Goal: Task Accomplishment & Management: Complete application form

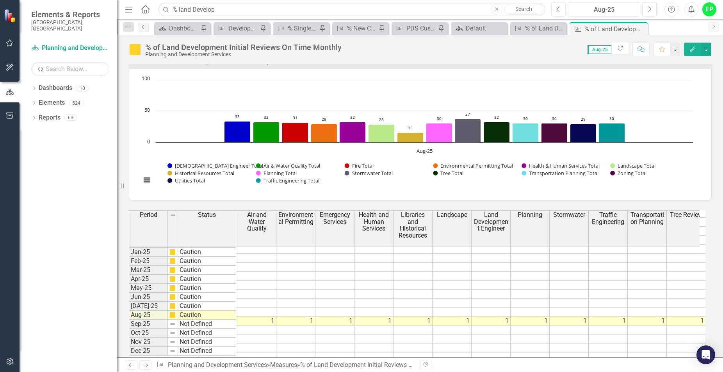
scroll to position [911, 0]
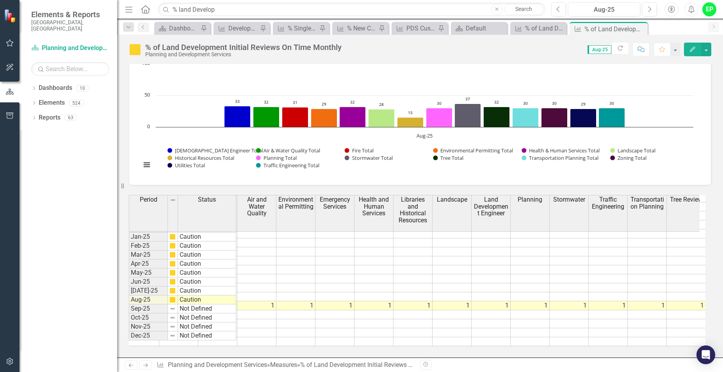
drag, startPoint x: 266, startPoint y: 304, endPoint x: 260, endPoint y: 304, distance: 6.6
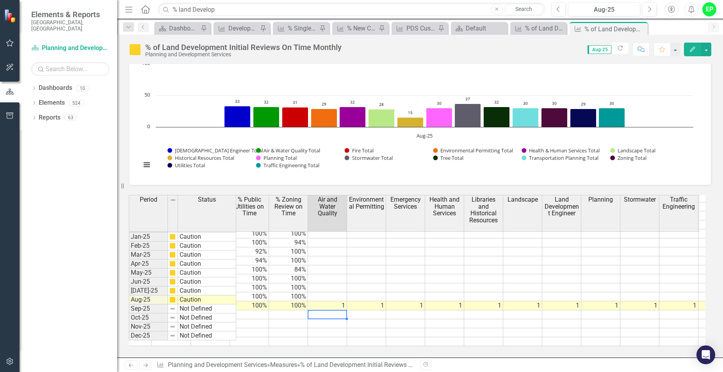
scroll to position [0, 633]
click at [330, 301] on td "1" at bounding box center [325, 305] width 39 height 9
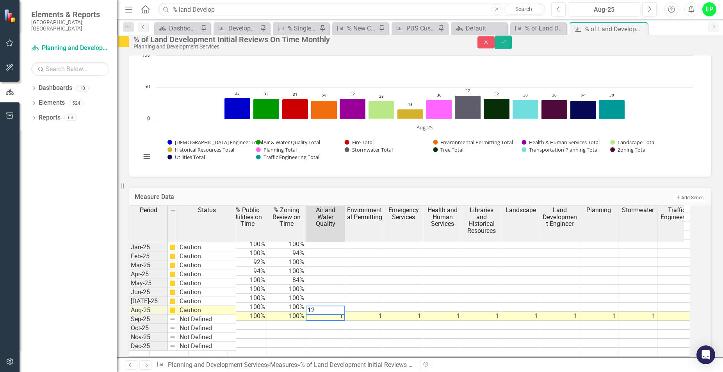
click at [384, 321] on td "1" at bounding box center [364, 316] width 39 height 9
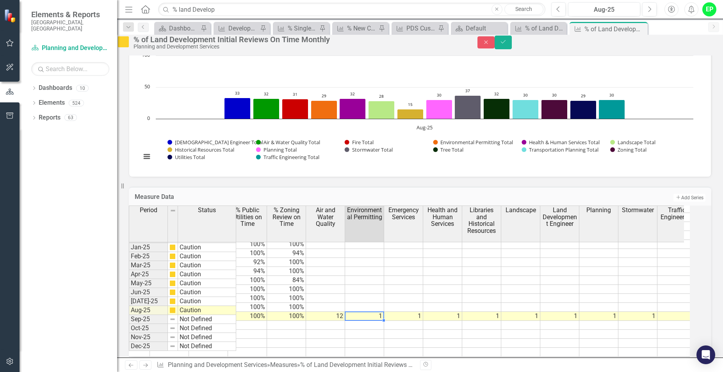
click at [384, 321] on td "1" at bounding box center [364, 316] width 39 height 9
drag, startPoint x: 391, startPoint y: 231, endPoint x: 396, endPoint y: 231, distance: 4.3
click at [424, 321] on td "1" at bounding box center [408, 316] width 39 height 9
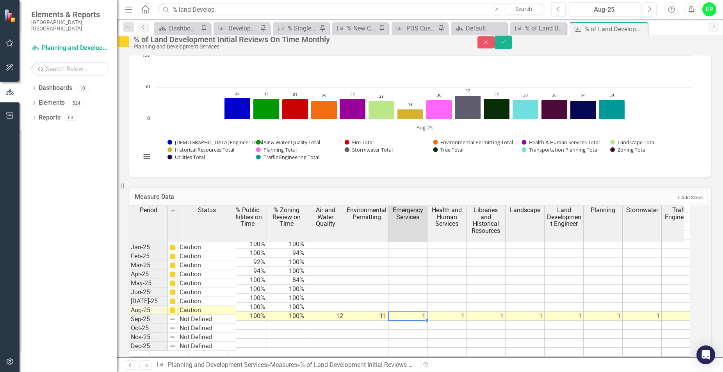
click at [422, 321] on div at bounding box center [407, 320] width 39 height 1
click at [467, 321] on td "1" at bounding box center [447, 316] width 39 height 9
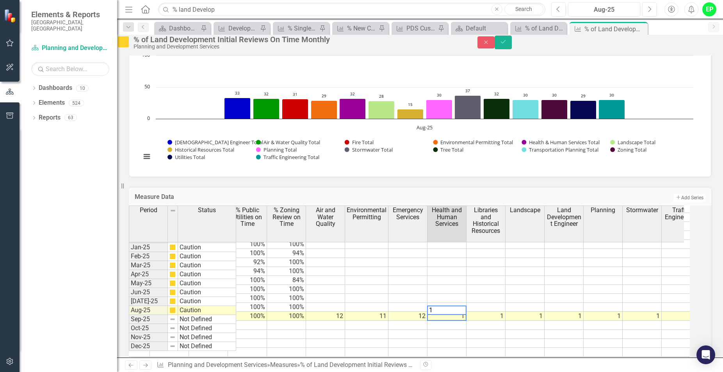
click at [499, 321] on td "1" at bounding box center [486, 316] width 39 height 9
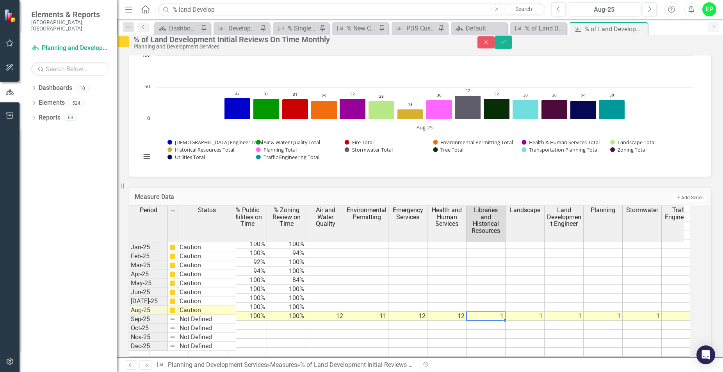
click at [502, 321] on td "1" at bounding box center [486, 316] width 39 height 9
type textarea "1"
click at [538, 321] on td "1" at bounding box center [525, 316] width 39 height 9
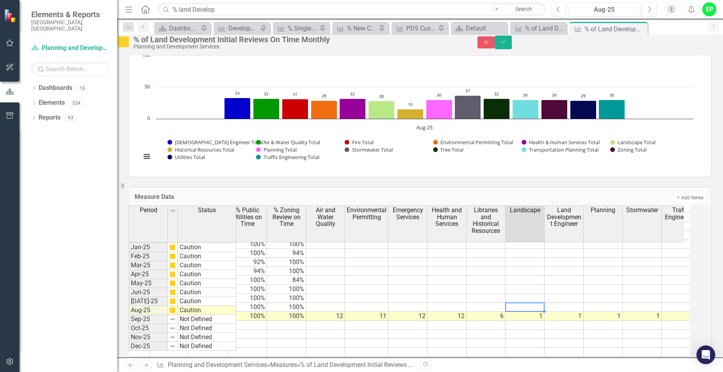
click at [535, 312] on div at bounding box center [524, 311] width 39 height 1
click at [539, 321] on td "1" at bounding box center [525, 316] width 39 height 9
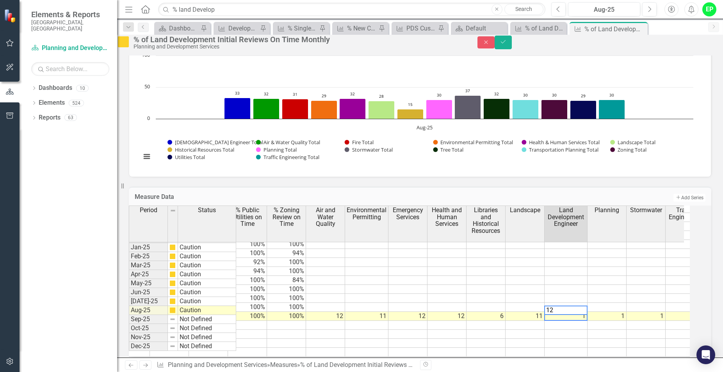
click at [624, 321] on td "1" at bounding box center [607, 316] width 39 height 9
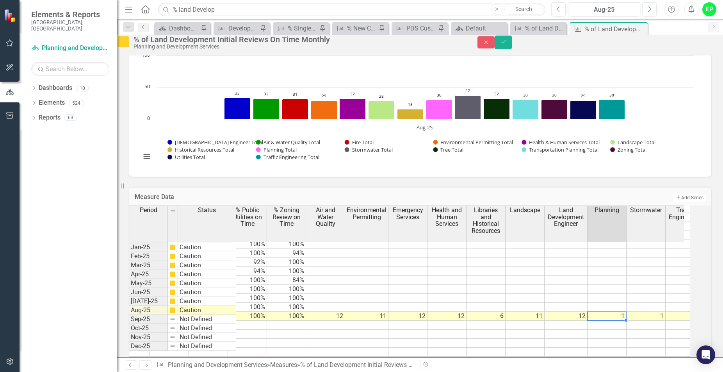
click at [624, 321] on td "1" at bounding box center [607, 316] width 39 height 9
type textarea "12"
click at [664, 321] on td "1" at bounding box center [646, 316] width 39 height 9
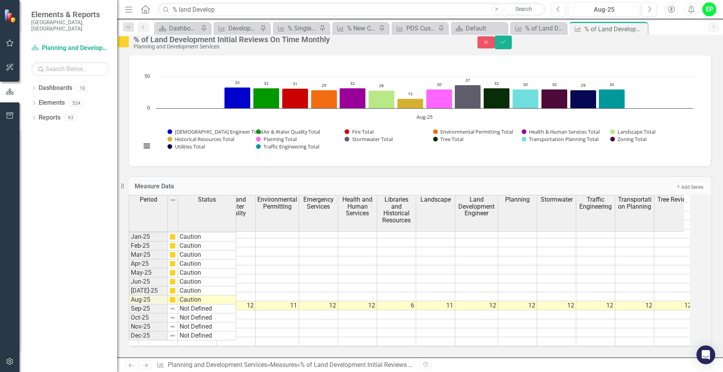
scroll to position [0, 0]
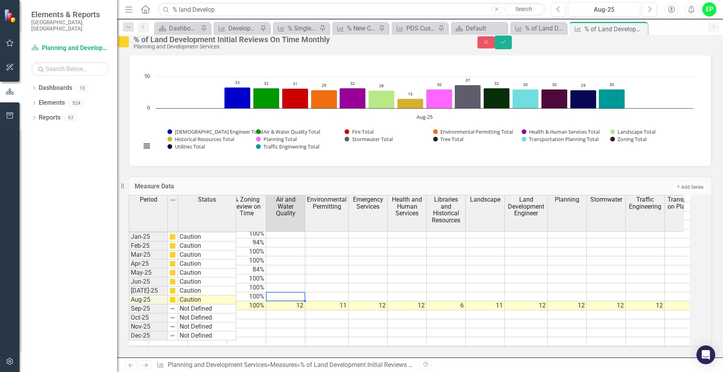
click at [292, 292] on td at bounding box center [285, 296] width 39 height 9
type textarea "14"
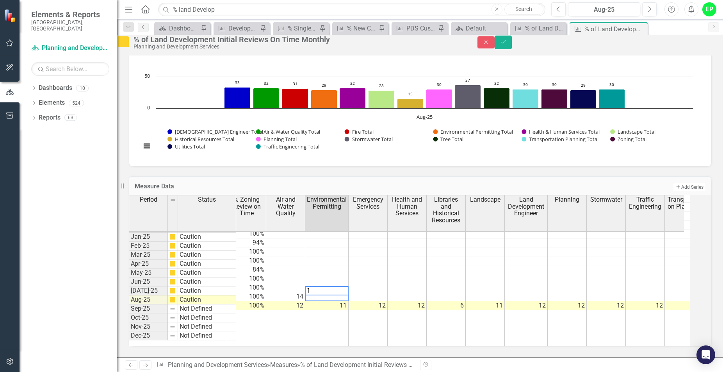
type textarea "14"
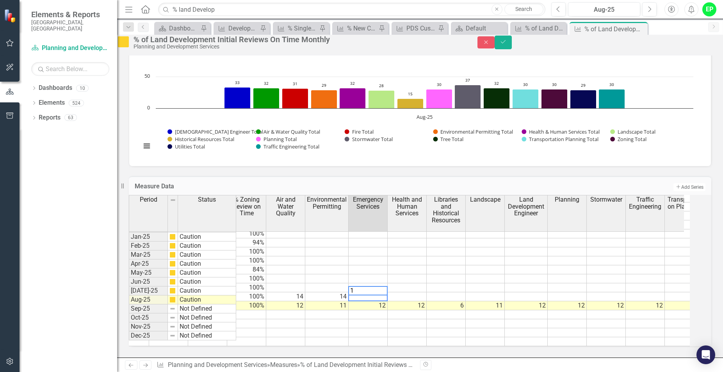
type textarea "14"
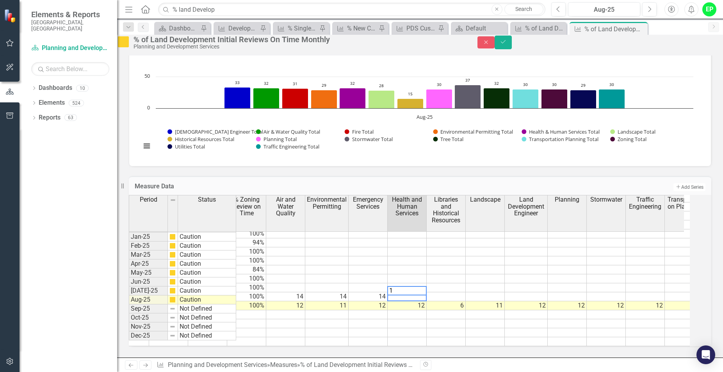
type textarea "14"
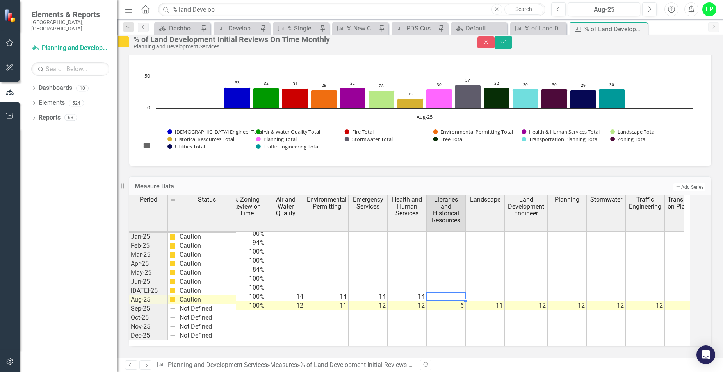
type textarea "8"
type textarea "15"
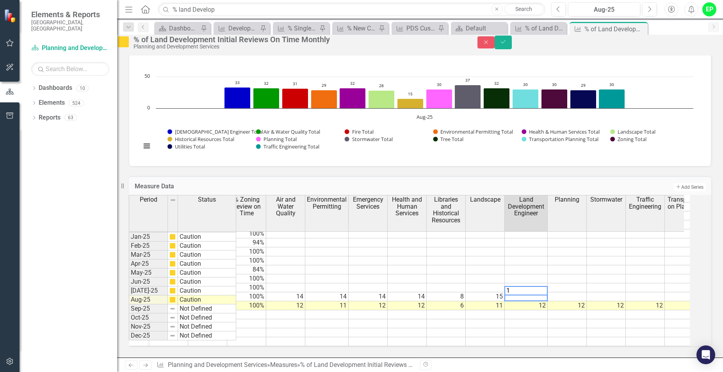
type textarea "14"
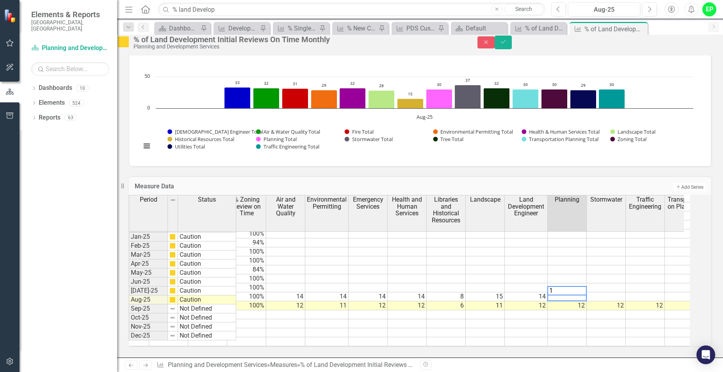
type textarea "14"
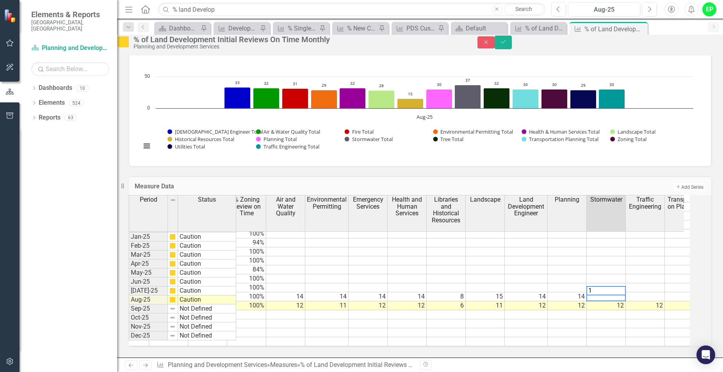
type textarea "14"
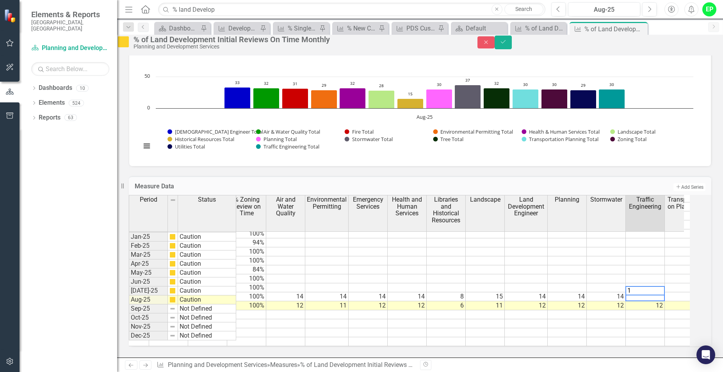
type textarea "14"
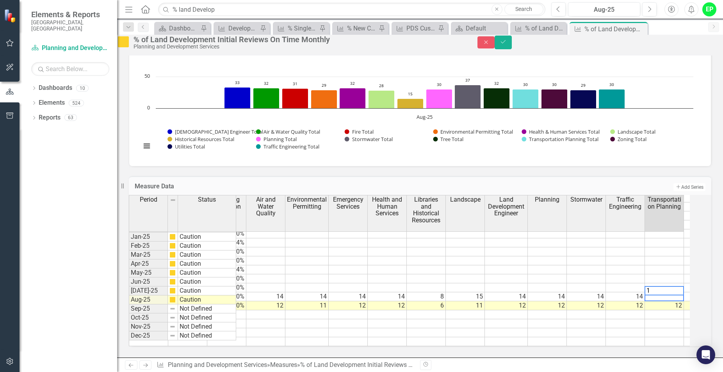
type textarea "14"
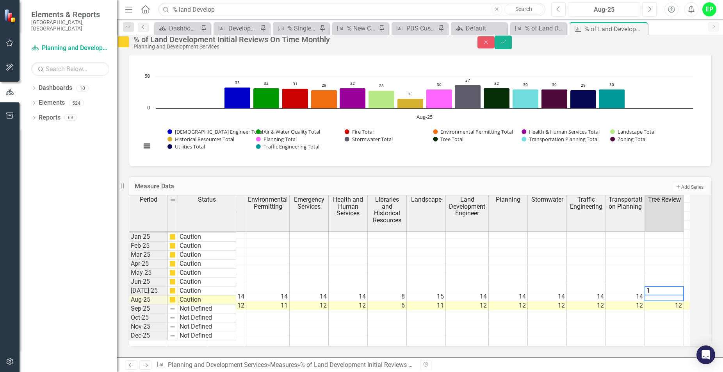
type textarea "14"
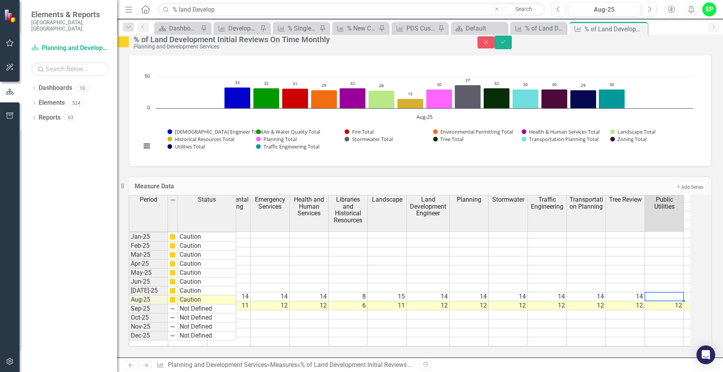
type textarea "14"
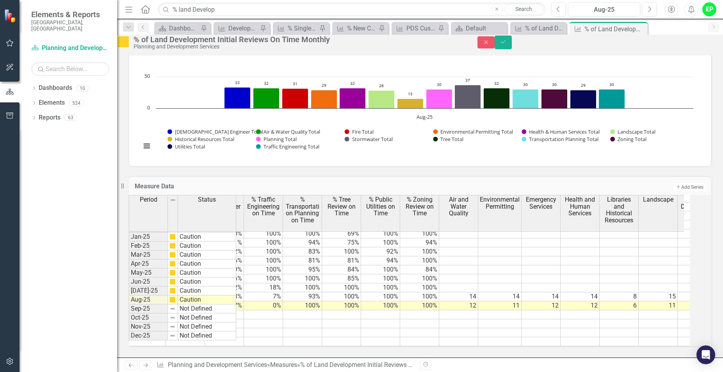
scroll to position [0, 510]
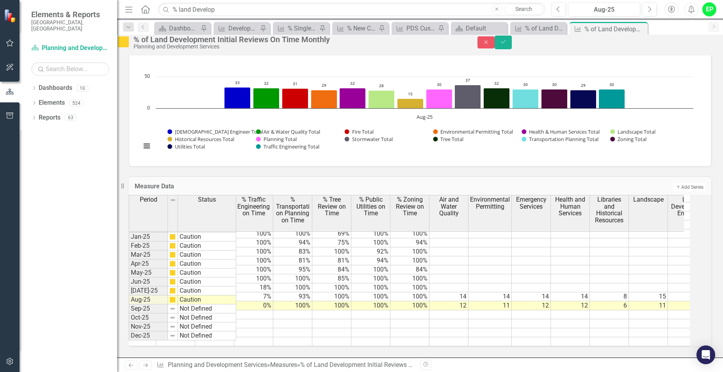
type textarea "14"
click at [456, 283] on tr "11 92% 85.00% 100% 100% 100% 100% 100% 100% 100% 82% 82% 18% 100% 100% 100% 100%" at bounding box center [356, 287] width 1258 height 9
click at [469, 292] on td "14" at bounding box center [449, 296] width 39 height 9
click at [469, 283] on td at bounding box center [449, 287] width 39 height 9
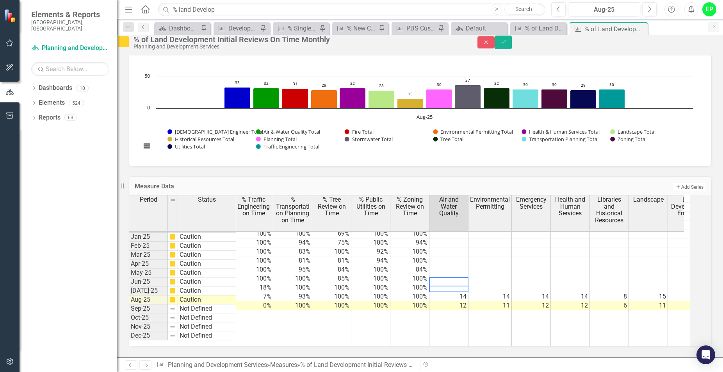
click at [469, 277] on textarea at bounding box center [448, 281] width 39 height 9
type textarea "11"
click at [503, 283] on td at bounding box center [490, 287] width 43 height 9
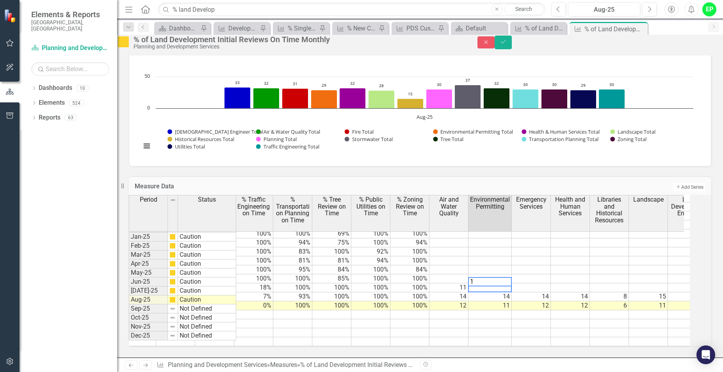
type textarea "11"
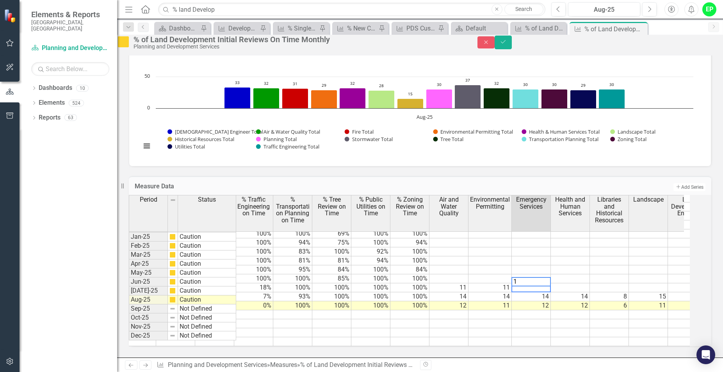
type textarea "11"
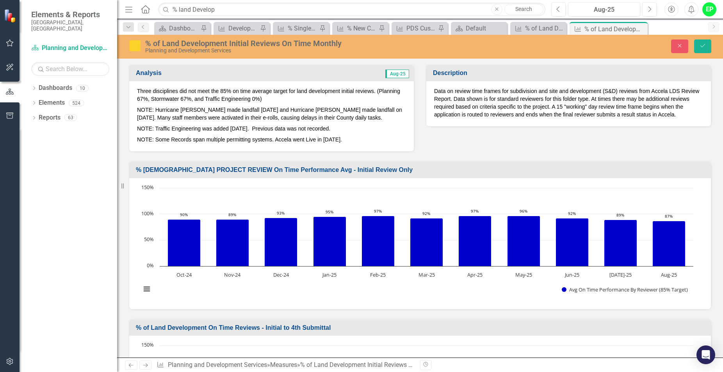
scroll to position [1212, 0]
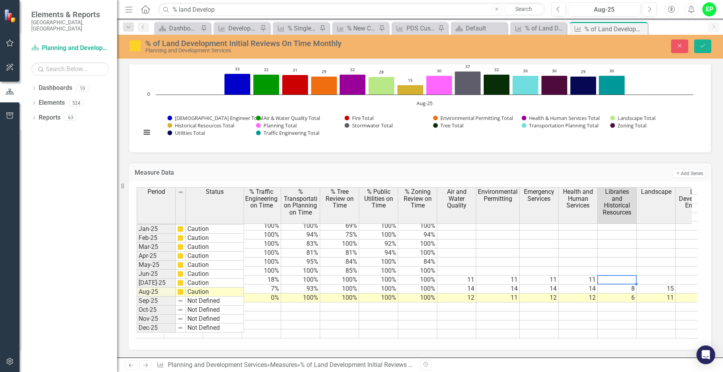
type textarea "7"
type textarea "11"
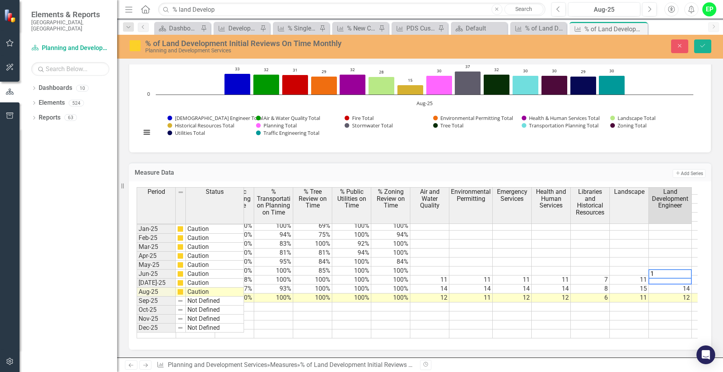
type textarea "12"
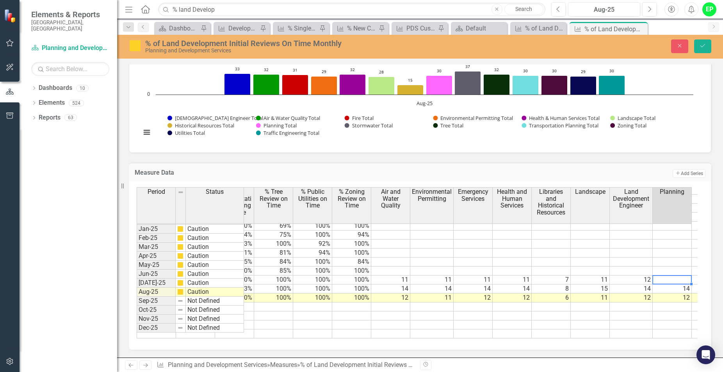
type textarea "11"
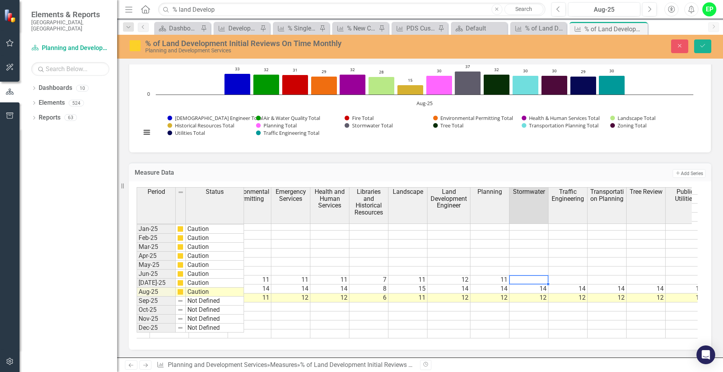
scroll to position [0, 810]
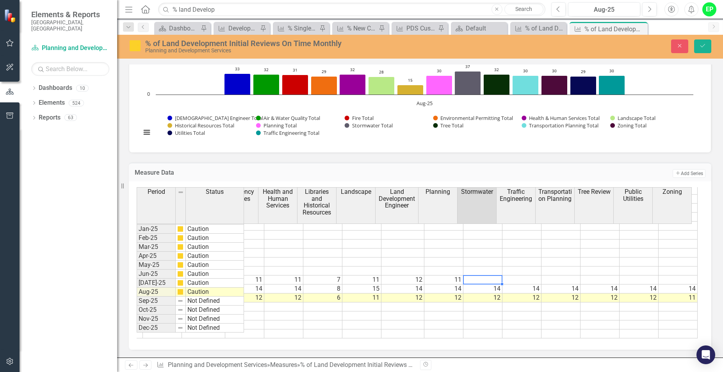
type textarea "11"
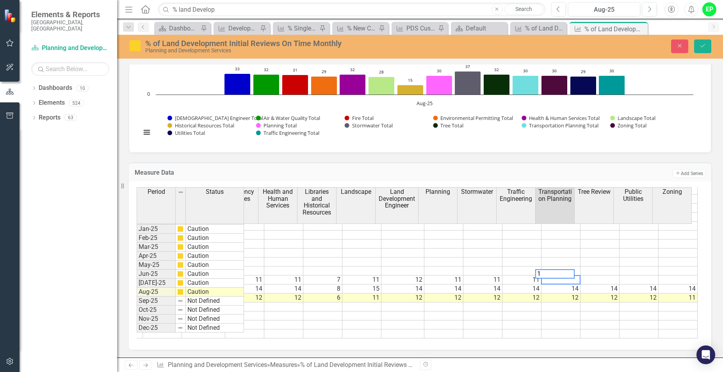
type textarea "11"
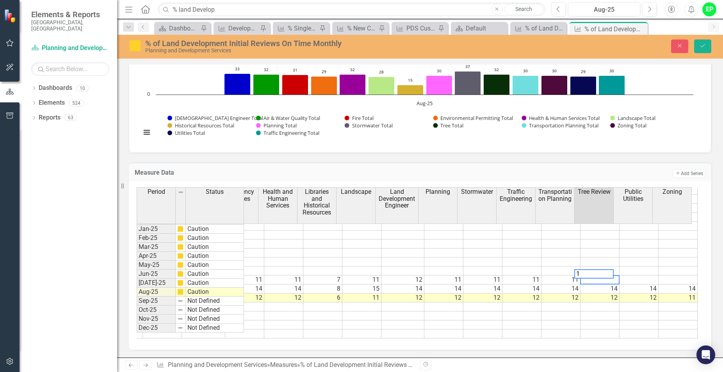
type textarea "11"
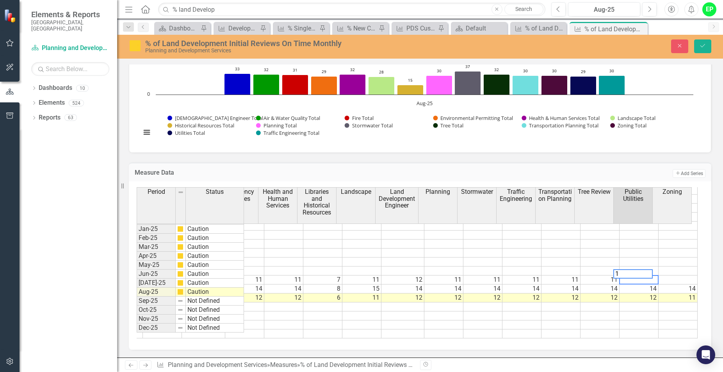
type textarea "11"
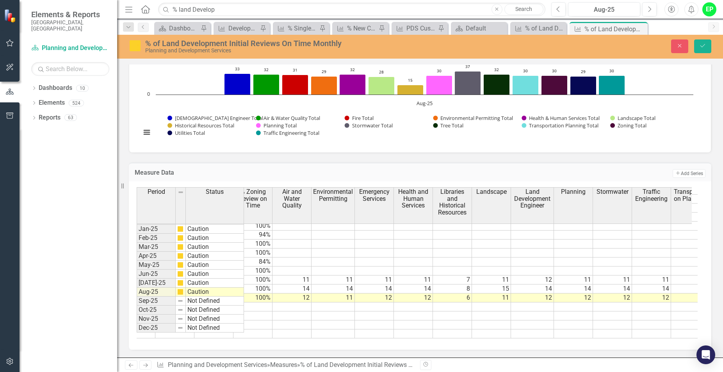
scroll to position [0, 0]
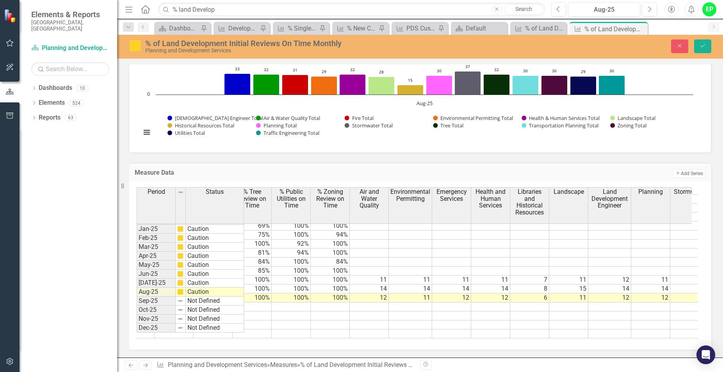
type textarea "11"
click at [379, 266] on tr "100% 100% 100% 100% 100% 100% 77% 86% 100% 100% 85% 100% 100%" at bounding box center [373, 270] width 1063 height 9
click at [383, 266] on td at bounding box center [369, 270] width 39 height 9
click at [379, 266] on td at bounding box center [369, 270] width 39 height 9
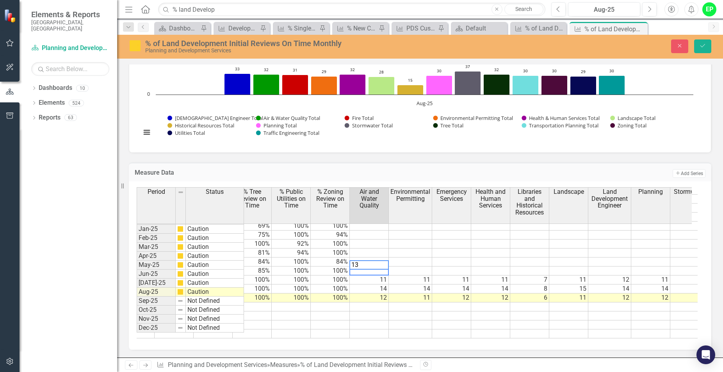
type textarea "13"
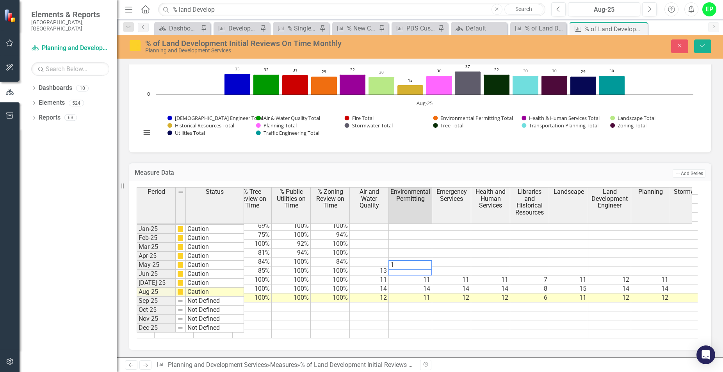
type textarea "14"
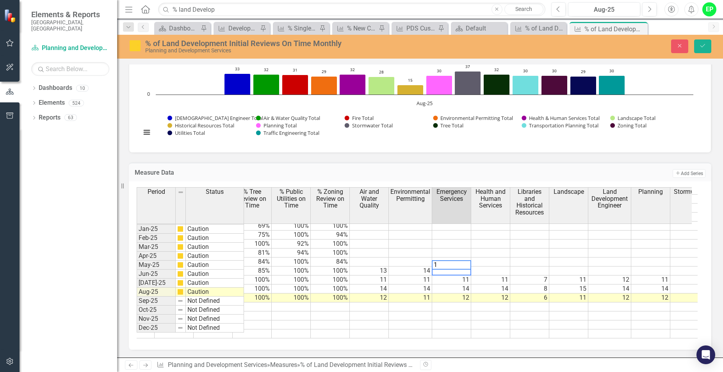
type textarea "13"
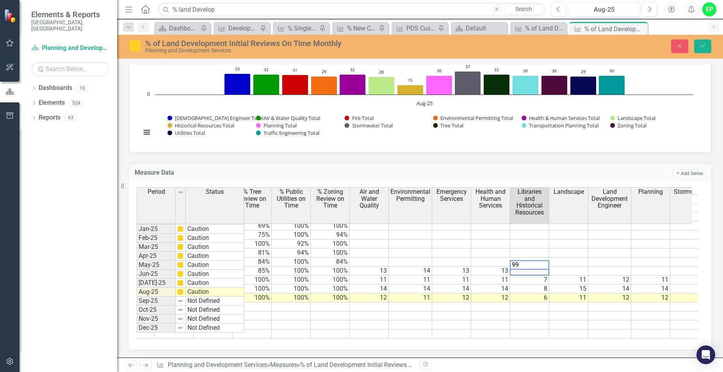
type textarea "9"
type textarea "13"
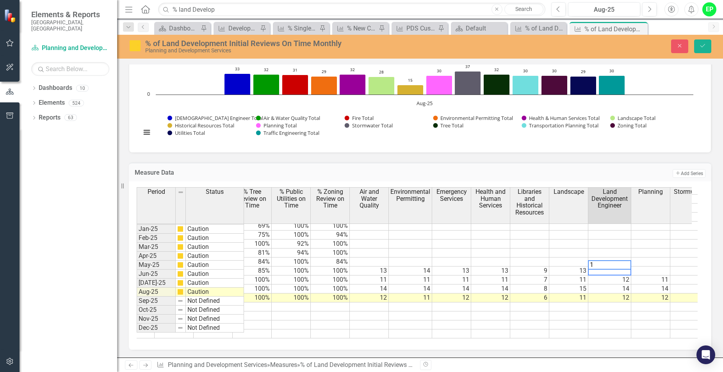
type textarea "14"
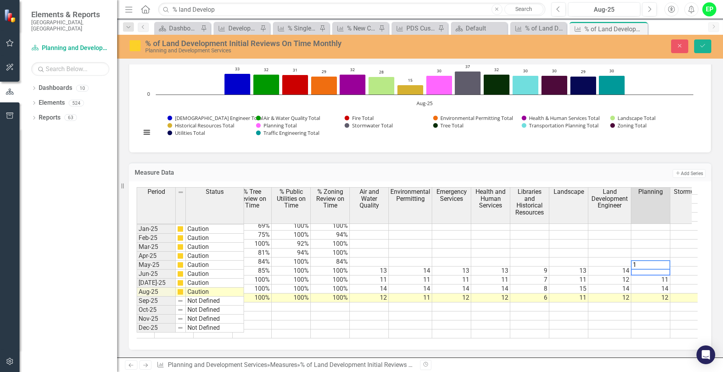
type textarea "13"
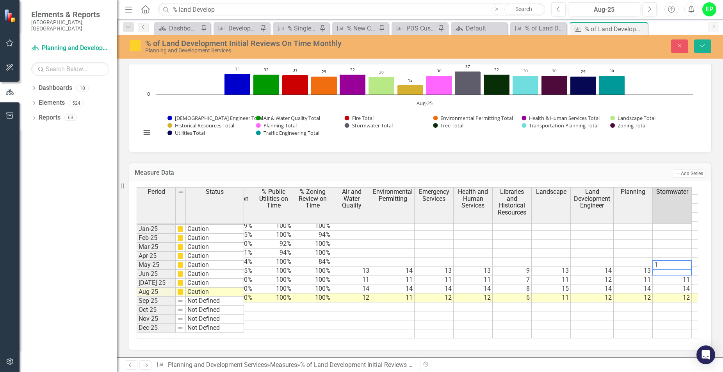
type textarea "14"
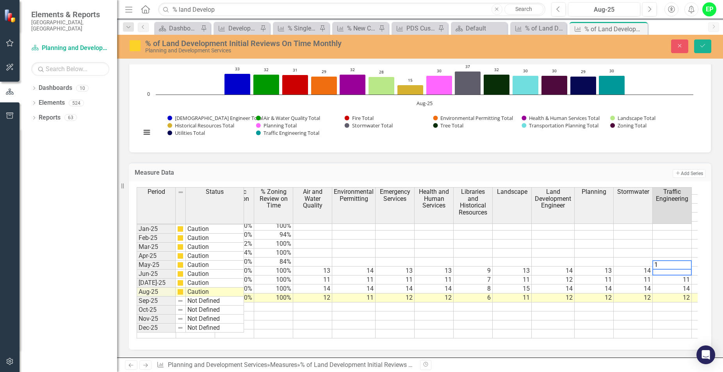
type textarea "13"
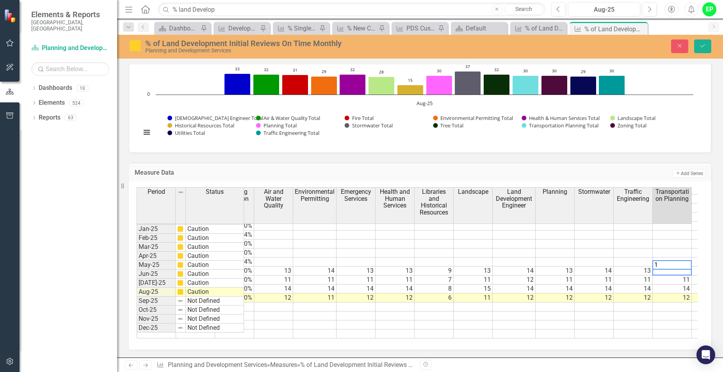
type textarea "13"
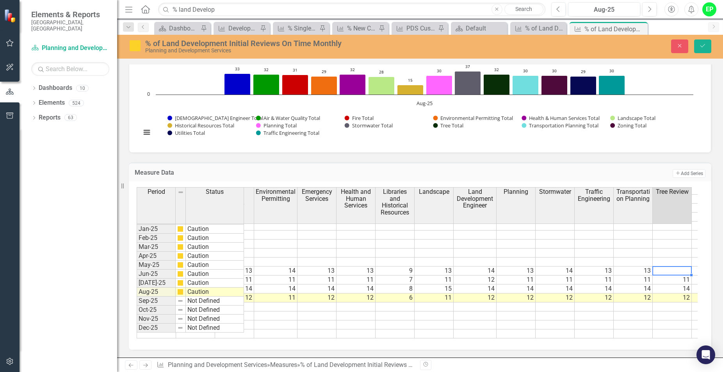
type textarea "13"
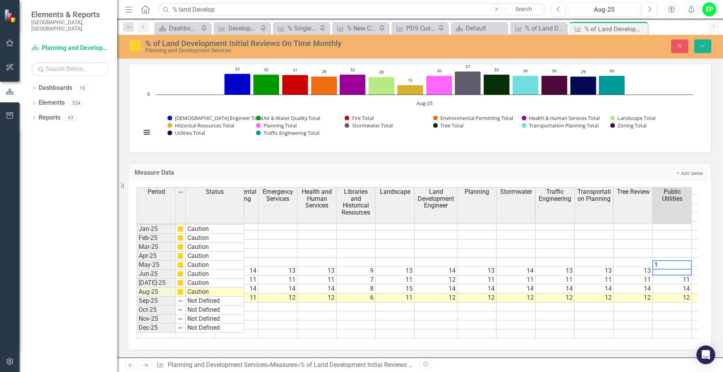
type textarea "13"
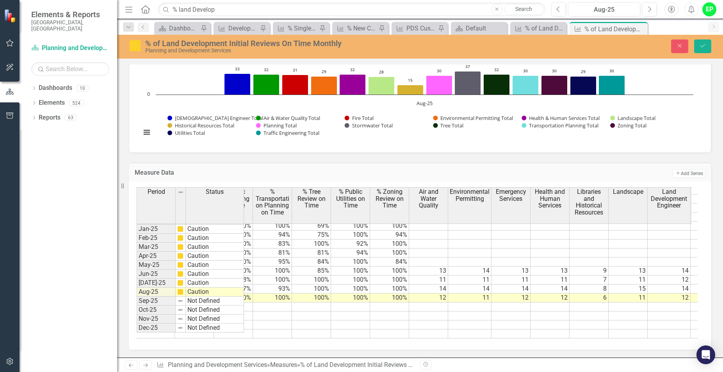
scroll to position [0, 528]
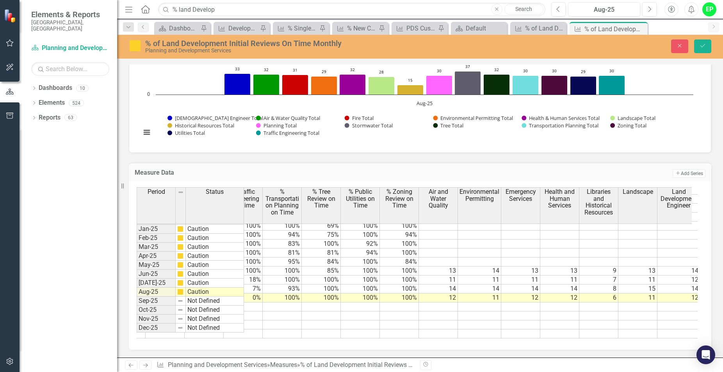
type textarea "13"
click at [435, 257] on td at bounding box center [438, 261] width 39 height 9
click at [159, 262] on td "May-25" at bounding box center [156, 264] width 39 height 9
click at [147, 254] on td "Apr-25" at bounding box center [156, 255] width 39 height 9
click at [447, 257] on td at bounding box center [438, 261] width 39 height 9
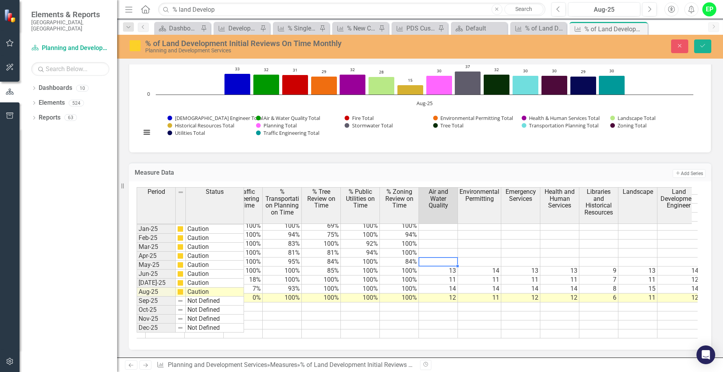
click at [450, 257] on td at bounding box center [438, 261] width 39 height 9
type textarea "19"
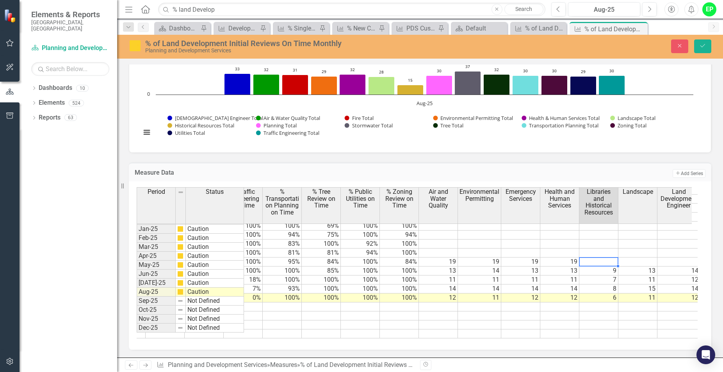
type textarea "9"
type textarea "19"
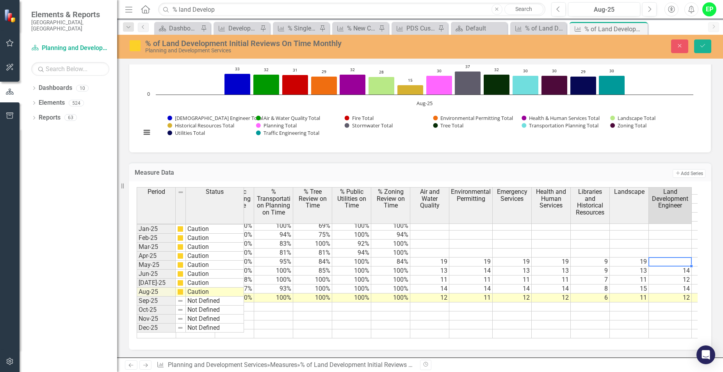
type textarea "19"
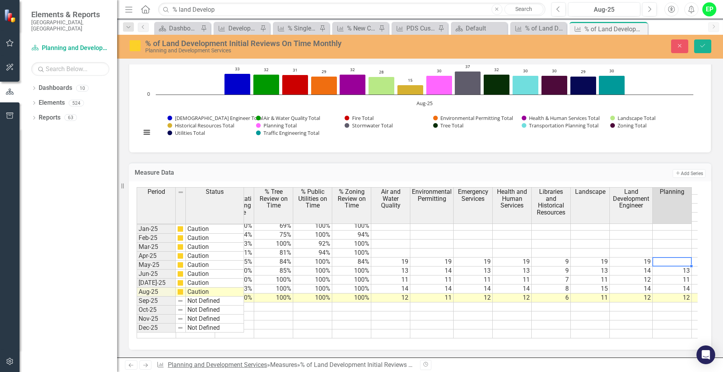
type textarea "19"
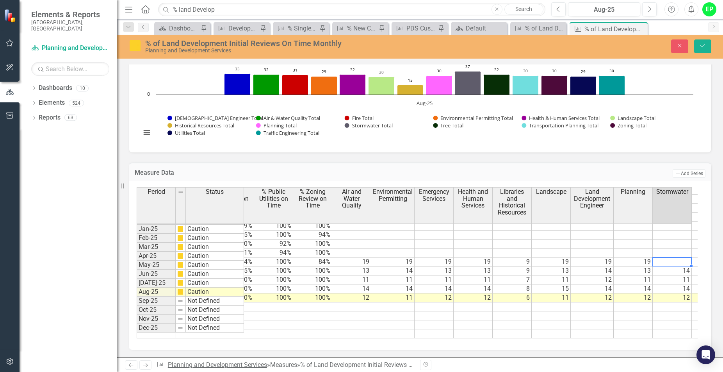
type textarea "19"
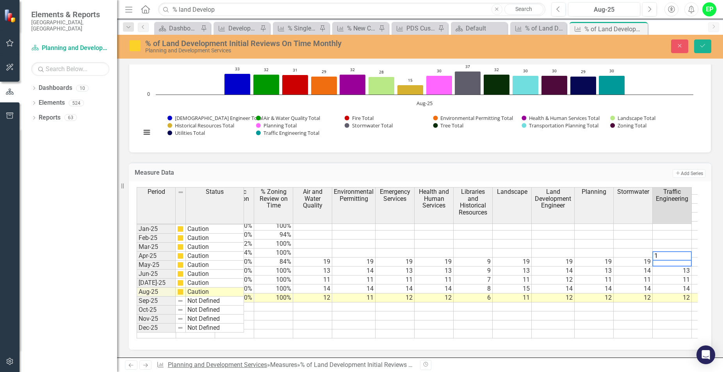
type textarea "19"
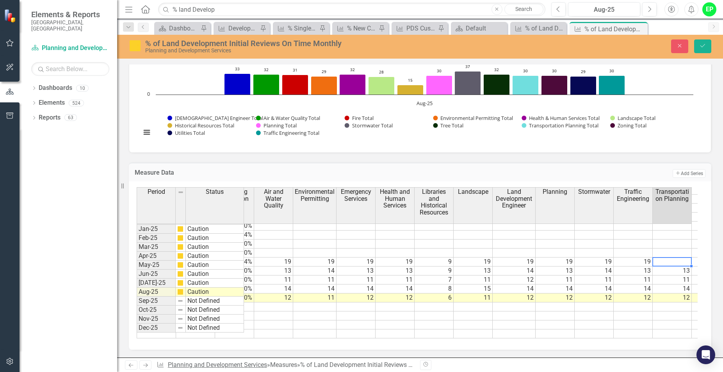
type textarea "19"
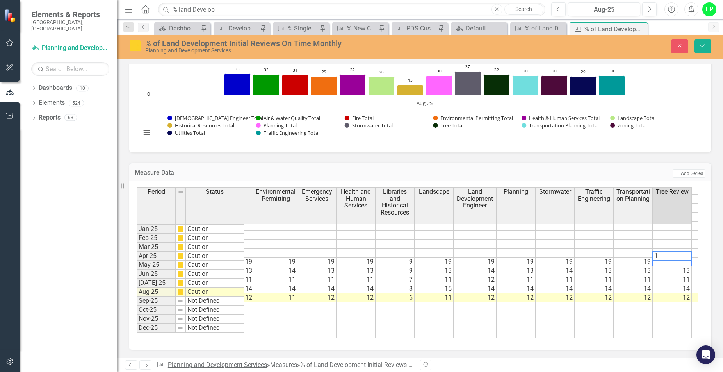
type textarea "19"
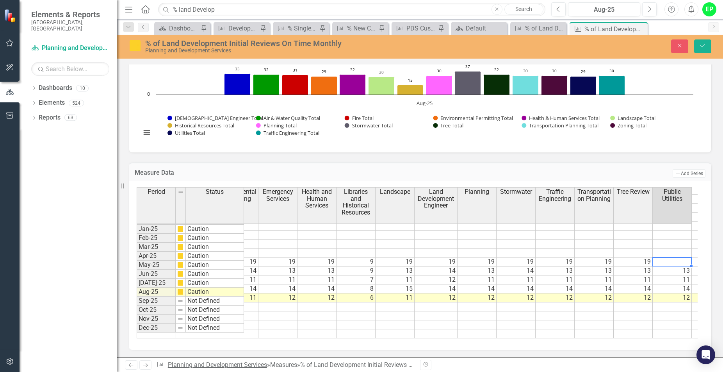
type textarea "19"
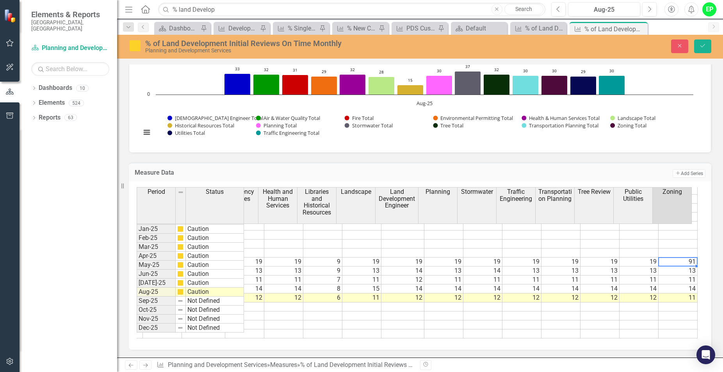
click at [681, 257] on td "91" at bounding box center [678, 261] width 39 height 9
type textarea "9"
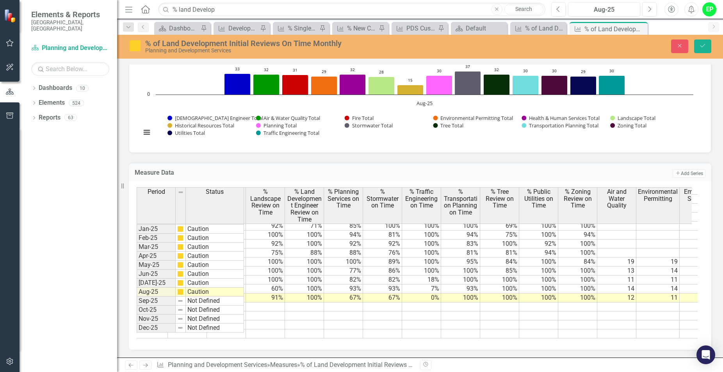
scroll to position [0, 347]
type textarea "19"
click at [697, 44] on button "Save" at bounding box center [702, 46] width 17 height 14
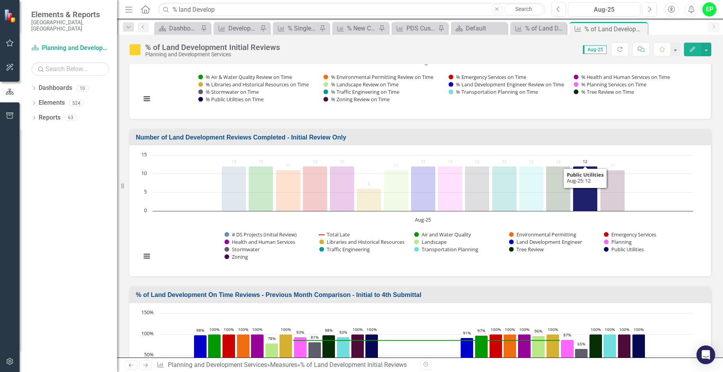
scroll to position [351, 0]
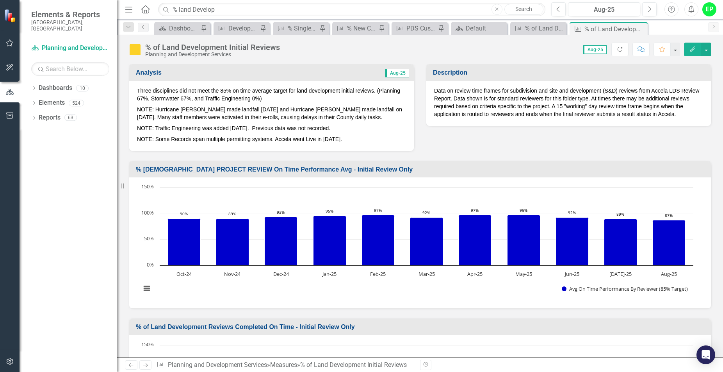
click at [388, 69] on span "Aug-25" at bounding box center [397, 73] width 24 height 9
click at [380, 89] on p "Three disciplines did not meet the 85% on time average target for land developm…" at bounding box center [271, 95] width 269 height 17
click at [378, 93] on p "Three disciplines did not meet the 85% on time average target for land developm…" at bounding box center [271, 95] width 269 height 17
click at [392, 73] on span "Aug-25" at bounding box center [397, 73] width 24 height 9
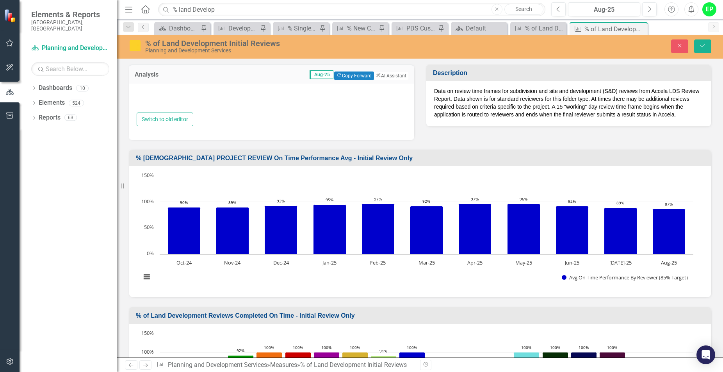
type textarea "<p>Three disciplines did not meet the 85% on time average target for land devel…"
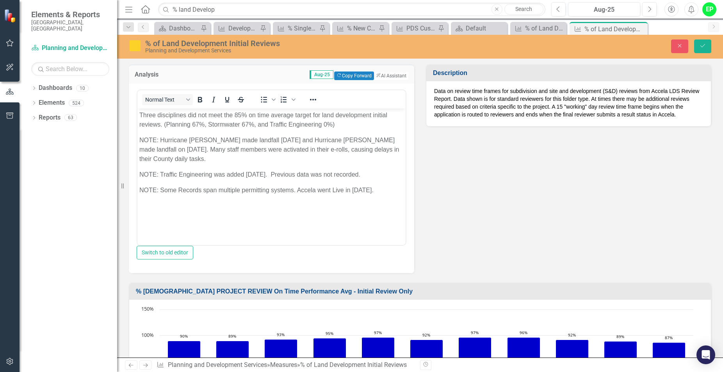
click at [394, 191] on p "NOTE: Some Records span multiple permitting systems. Accela went Live in August…" at bounding box center [271, 189] width 264 height 9
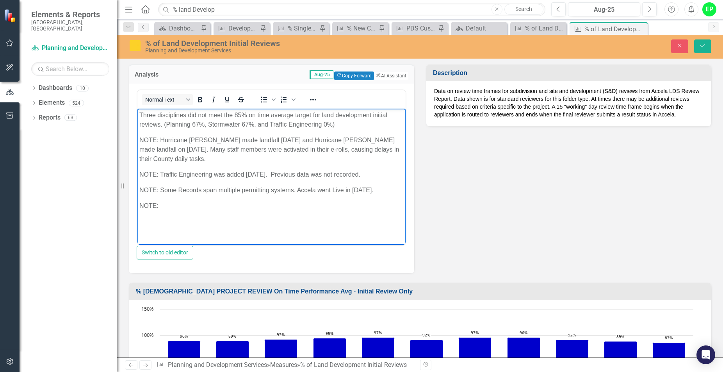
click at [218, 212] on body "Three disciplines did not meet the 85% on time average target for land developm…" at bounding box center [271, 166] width 268 height 117
click at [180, 209] on p "NOTE:" at bounding box center [271, 205] width 264 height 9
click at [333, 217] on p "NOTE: AS of September 12, 2025 some charts have been changed to reflect initial…" at bounding box center [271, 210] width 264 height 19
click at [165, 204] on p "NOTE: AS of September 12, 2025 some charts have been changed to reflect initial…" at bounding box center [271, 210] width 264 height 19
click at [227, 125] on p "Three disciplines did not meet the 85% on time average target for land developm…" at bounding box center [271, 119] width 264 height 19
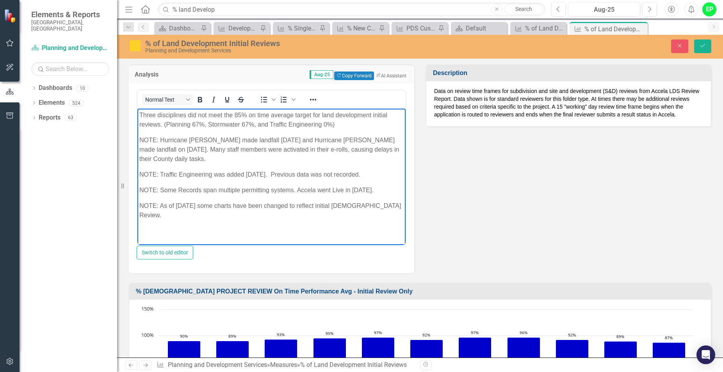
click at [347, 125] on p "Three disciplines did not meet the 85% on time average target for land developm…" at bounding box center [271, 119] width 264 height 19
drag, startPoint x: 339, startPoint y: 123, endPoint x: 165, endPoint y: 128, distance: 173.9
click at [165, 128] on p "Three disciplines did not meet the 85% on time average target for land developm…" at bounding box center [271, 119] width 264 height 19
click at [701, 44] on icon "Save" at bounding box center [702, 45] width 7 height 5
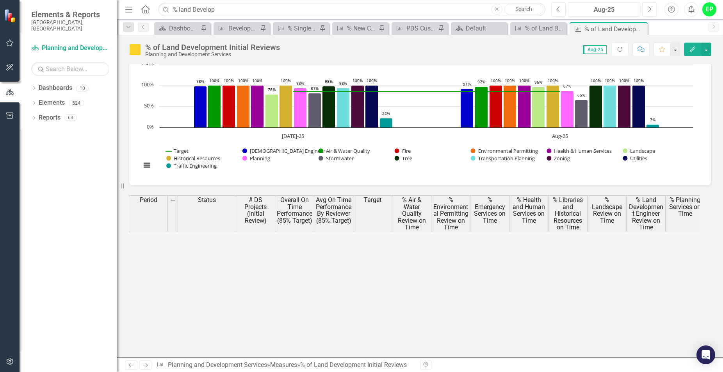
scroll to position [312, 0]
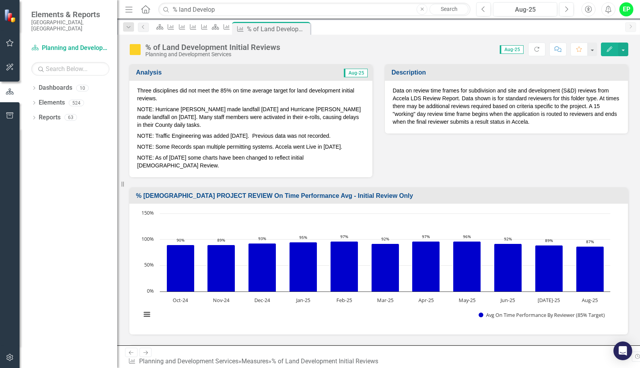
scroll to position [312, 0]
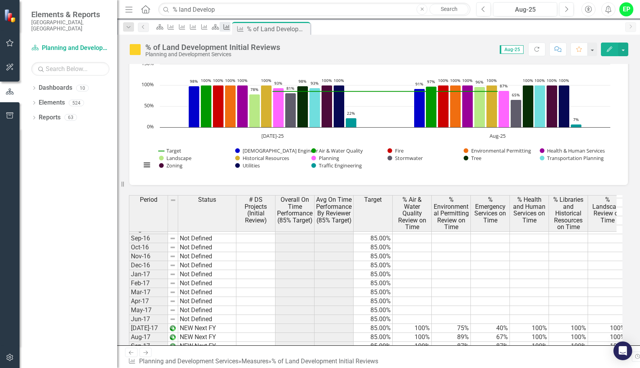
click at [230, 28] on icon "Measure" at bounding box center [227, 27] width 8 height 6
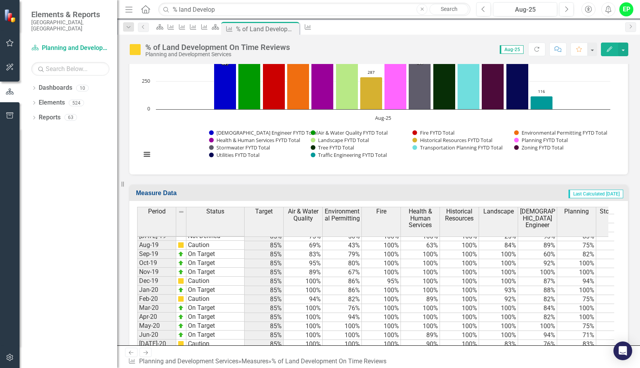
scroll to position [681, 0]
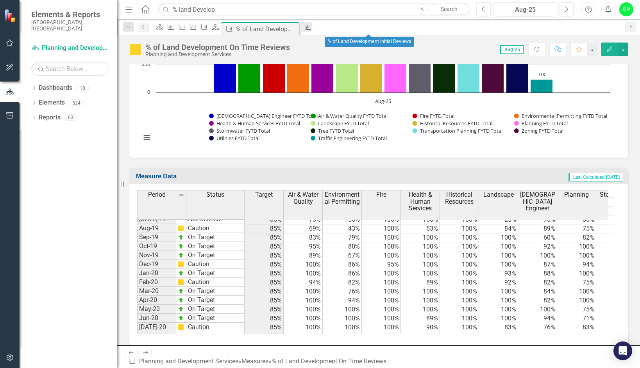
click at [312, 29] on icon "Measure" at bounding box center [308, 27] width 8 height 6
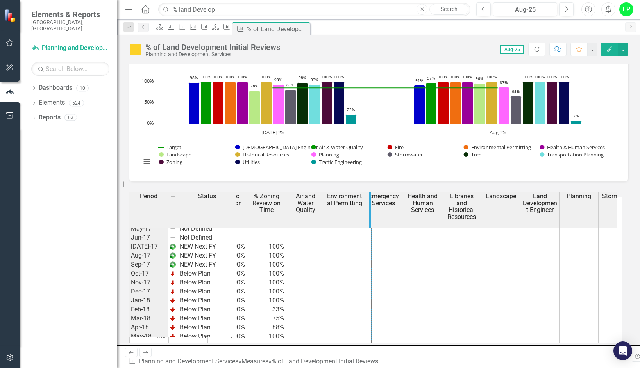
drag, startPoint x: 362, startPoint y: 203, endPoint x: 369, endPoint y: 201, distance: 7.5
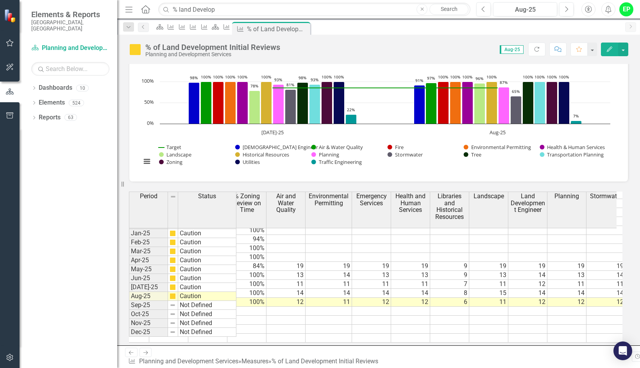
scroll to position [0, 674]
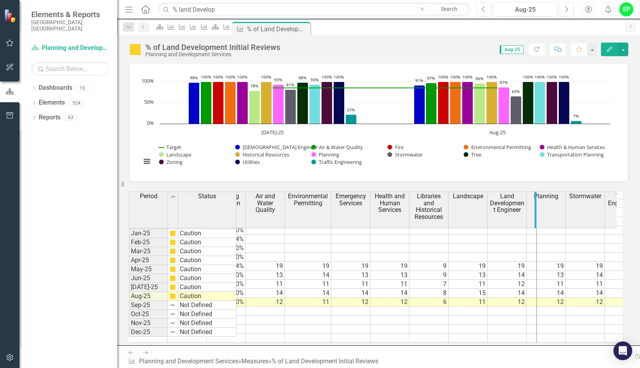
drag, startPoint x: 526, startPoint y: 201, endPoint x: 535, endPoint y: 202, distance: 9.8
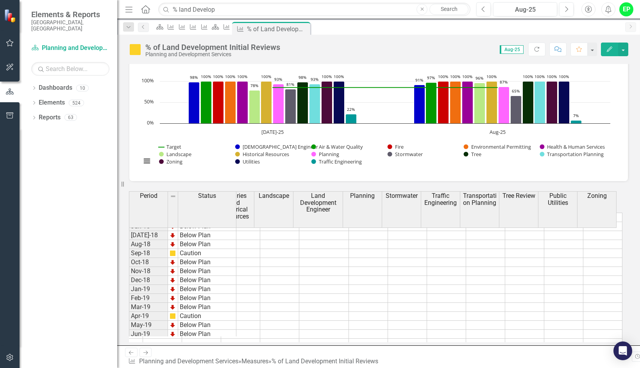
scroll to position [450, 0]
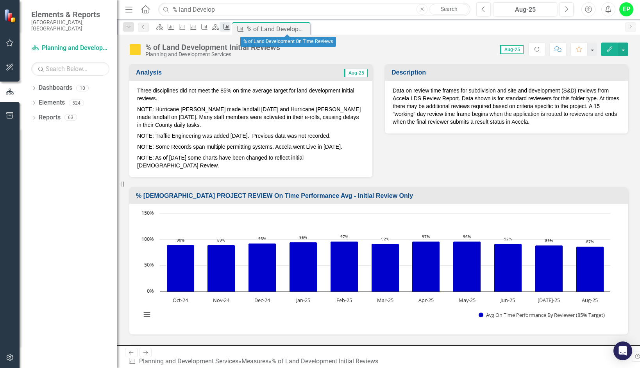
click at [230, 27] on link "Measure" at bounding box center [224, 27] width 11 height 10
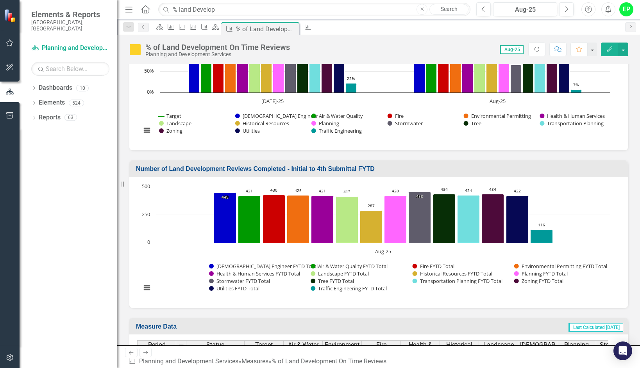
scroll to position [485, 0]
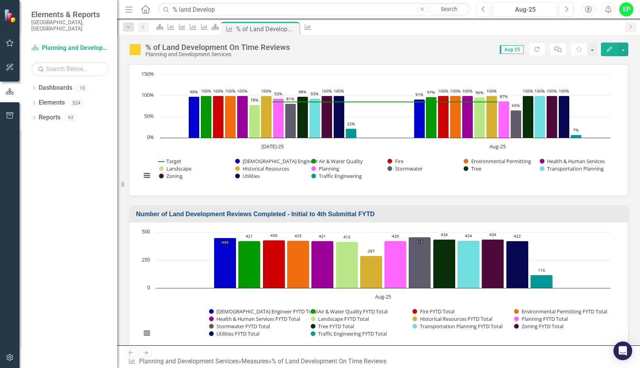
click at [189, 218] on td "Number of Land Development Reviews Completed - Initial to 4th Submittal FYTD" at bounding box center [380, 215] width 488 height 13
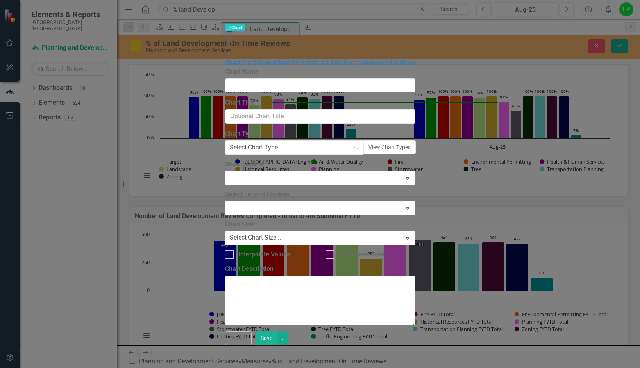
type input "Number of Land Development Reviews Completed - Initial to 4th Submittal FYTD"
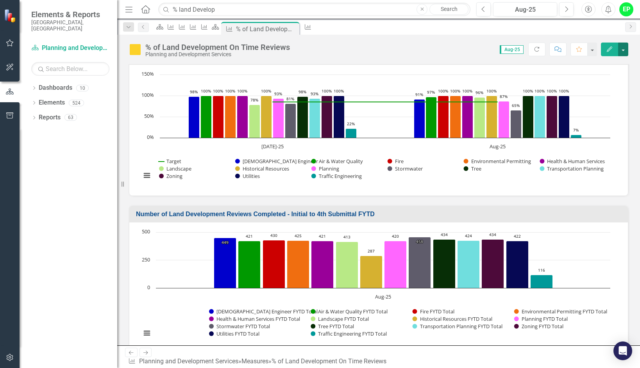
click at [622, 48] on button "button" at bounding box center [623, 50] width 10 height 14
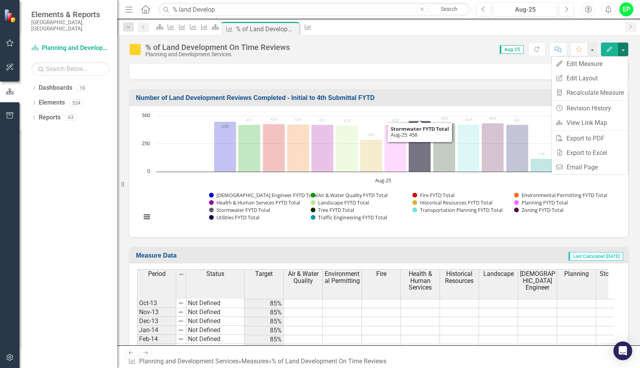
scroll to position [602, 0]
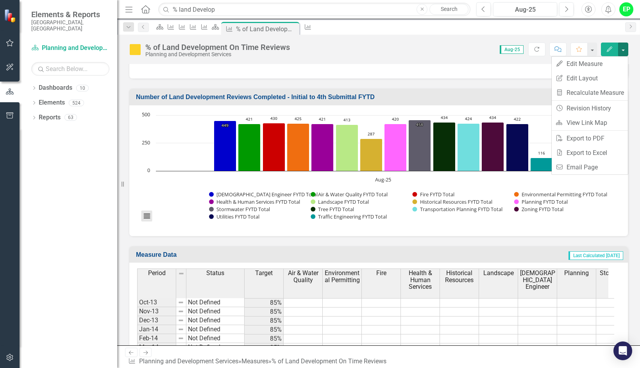
click at [146, 218] on button "View chart menu, Chart" at bounding box center [146, 216] width 11 height 11
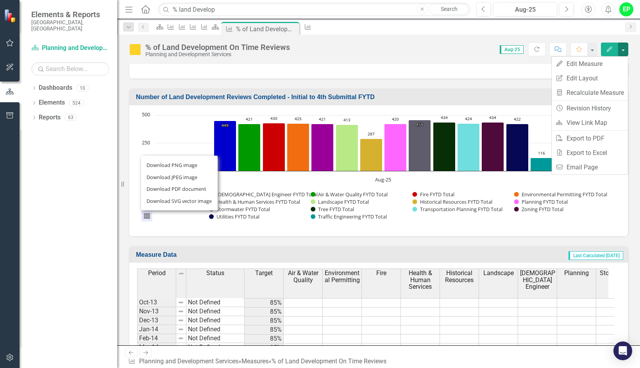
click at [146, 218] on div "Download PNG image Download JPEG image Download PDF document Download SVG vecto…" at bounding box center [179, 183] width 98 height 76
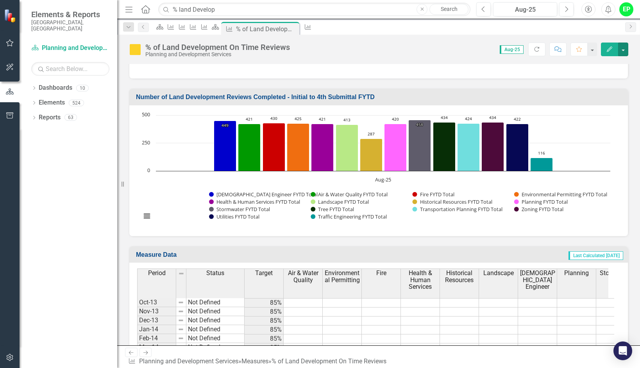
click at [120, 186] on div "Resize" at bounding box center [120, 184] width 6 height 368
click at [303, 93] on td "Number of Land Development Reviews Completed - Initial to 4th Submittal FYTD" at bounding box center [380, 98] width 488 height 13
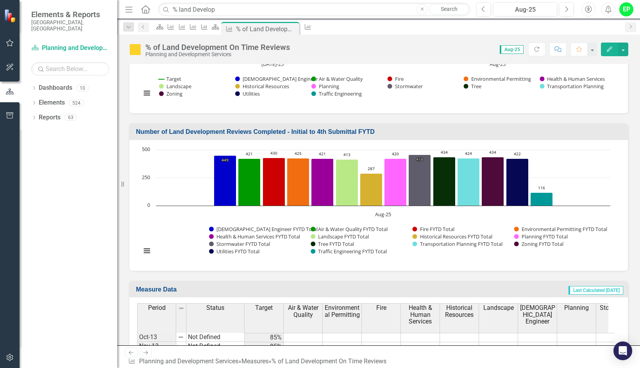
scroll to position [563, 0]
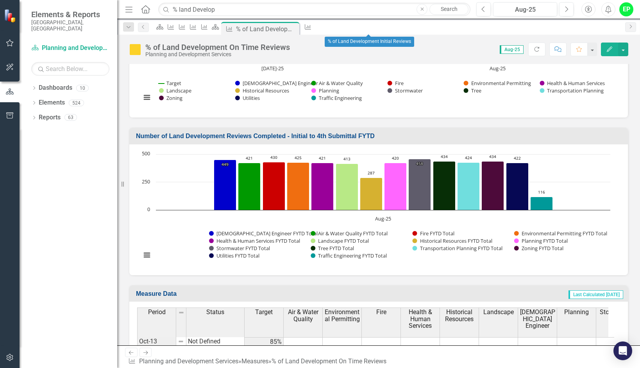
click at [312, 30] on div "Measure" at bounding box center [306, 27] width 11 height 10
click at [312, 28] on div "Measure" at bounding box center [306, 27] width 11 height 10
click at [278, 24] on div "% of Land Development On Time Reviews" at bounding box center [257, 29] width 42 height 10
click at [161, 30] on icon "Dashboard" at bounding box center [160, 27] width 8 height 6
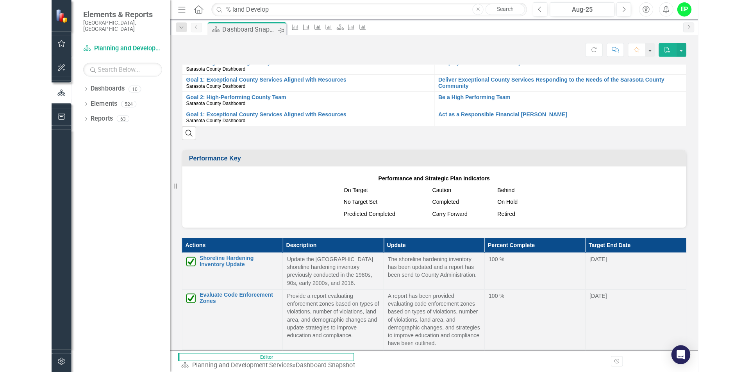
scroll to position [312, 0]
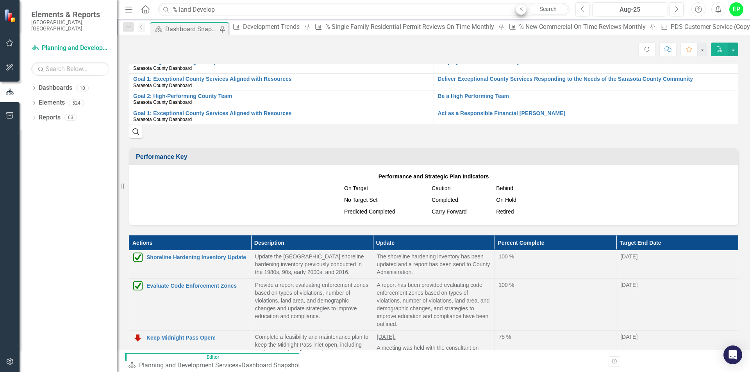
click at [517, 12] on button "Close" at bounding box center [520, 9] width 11 height 11
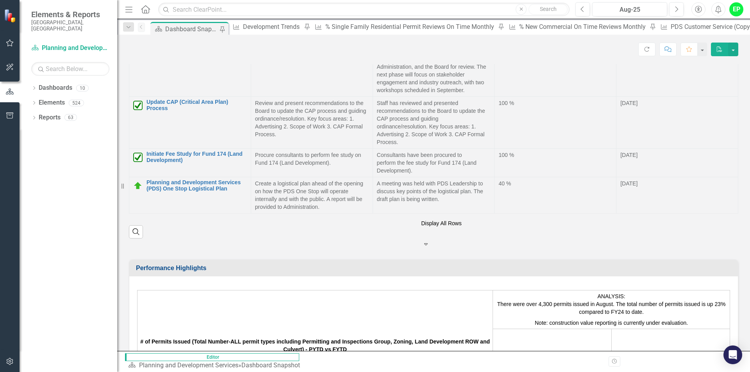
scroll to position [2005, 0]
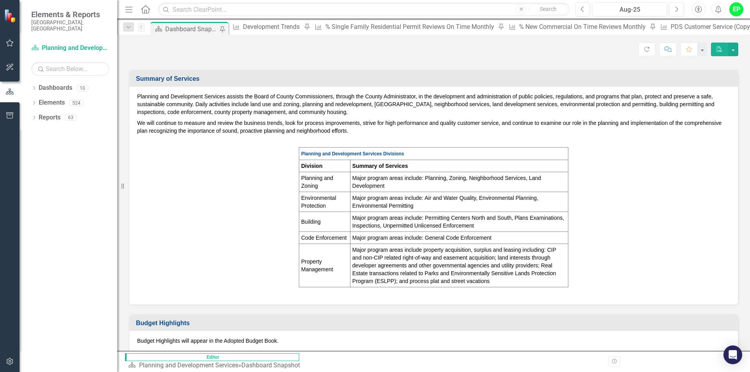
scroll to position [0, 0]
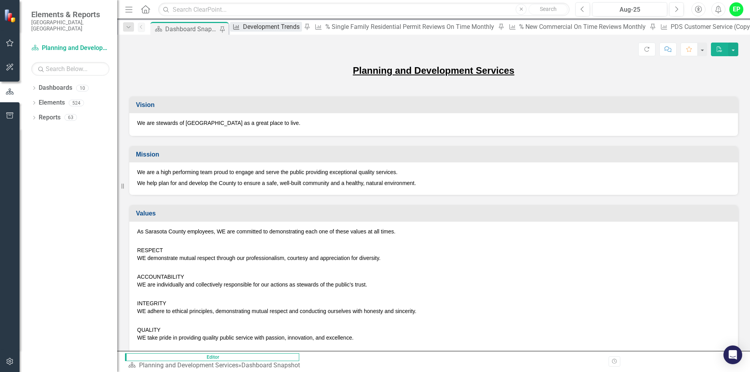
click at [269, 27] on div "Development Trends" at bounding box center [272, 27] width 59 height 10
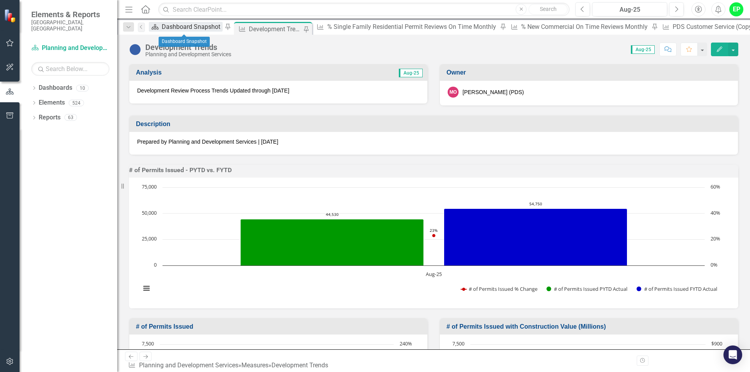
click at [194, 32] on div "Dashboard Snapshot" at bounding box center [192, 27] width 61 height 10
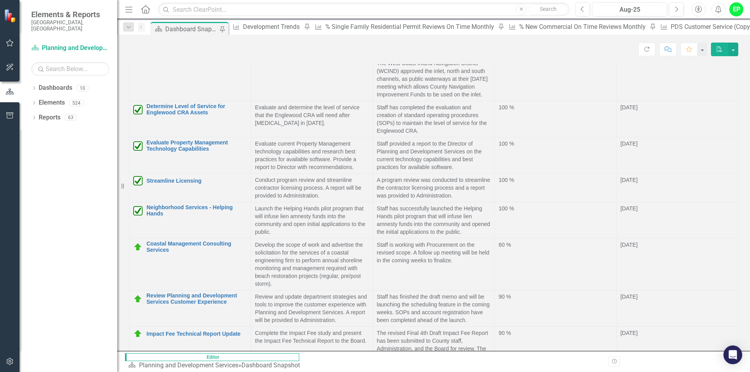
scroll to position [1913, 0]
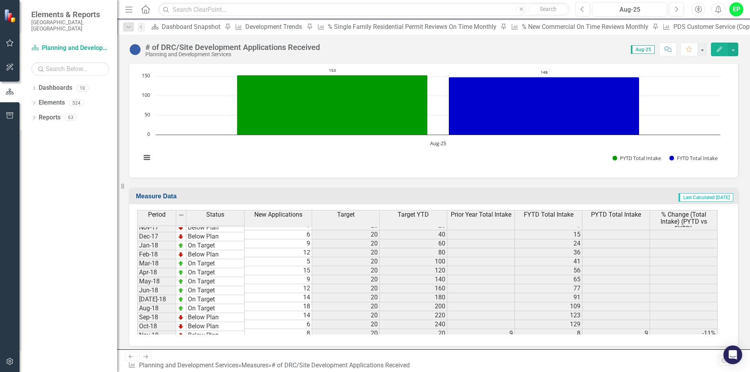
scroll to position [175, 0]
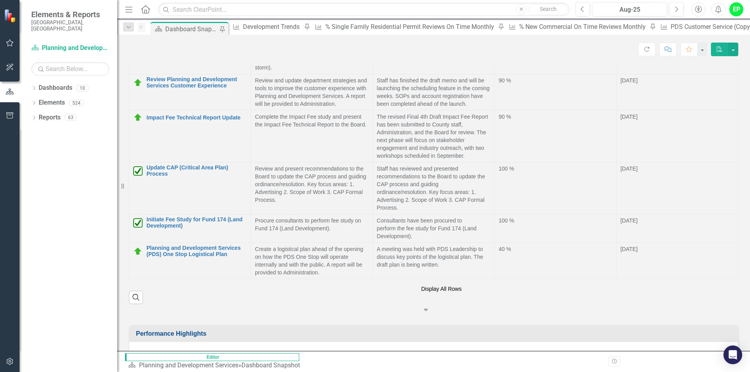
scroll to position [1927, 0]
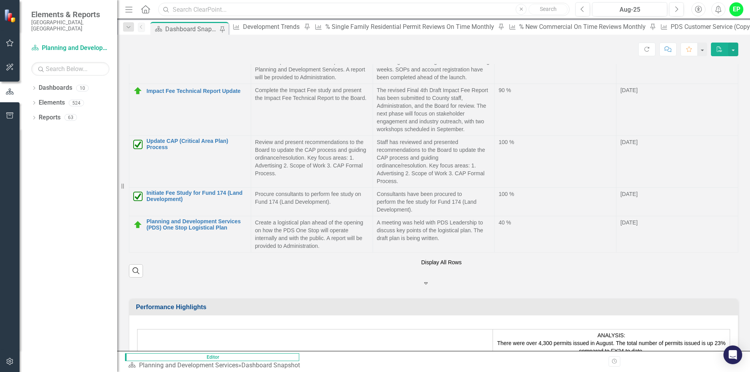
click at [366, 12] on input "text" at bounding box center [363, 10] width 411 height 14
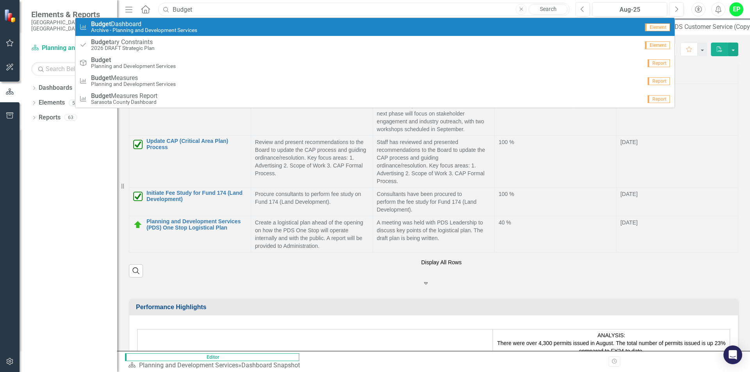
type input "Budget"
click at [248, 23] on div "Measure Budget Dashboard Archive - Planning and Development Services" at bounding box center [359, 27] width 560 height 13
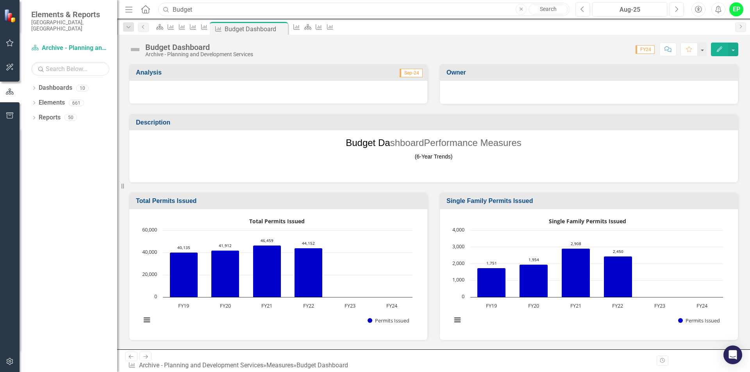
click at [198, 9] on input "Budget" at bounding box center [363, 10] width 411 height 14
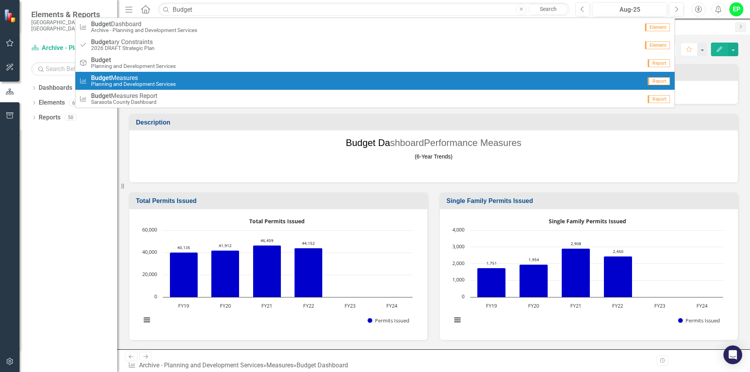
click at [159, 80] on span "Budget Measures" at bounding box center [133, 78] width 85 height 7
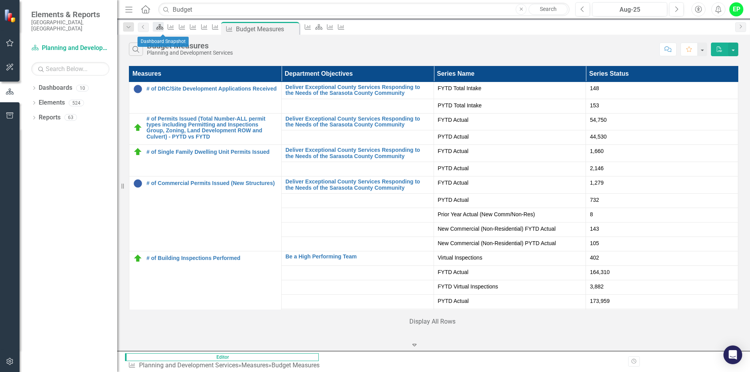
click at [163, 29] on icon at bounding box center [159, 26] width 7 height 5
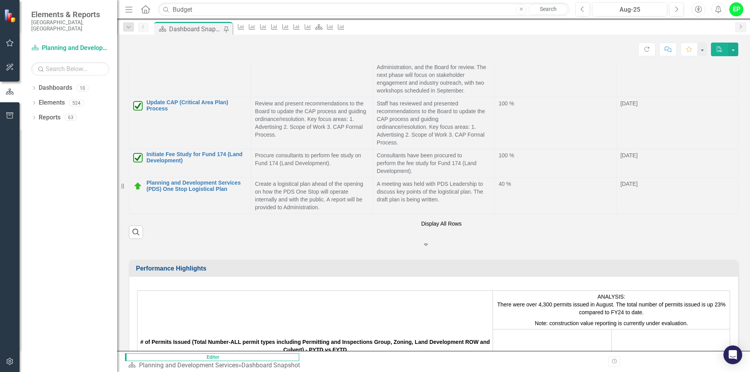
scroll to position [1966, 0]
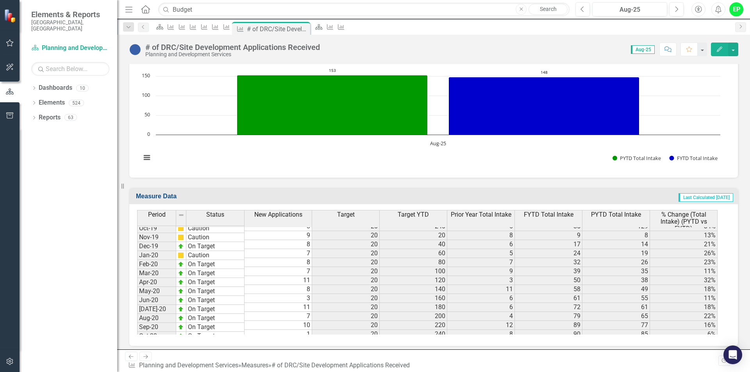
scroll to position [314, 0]
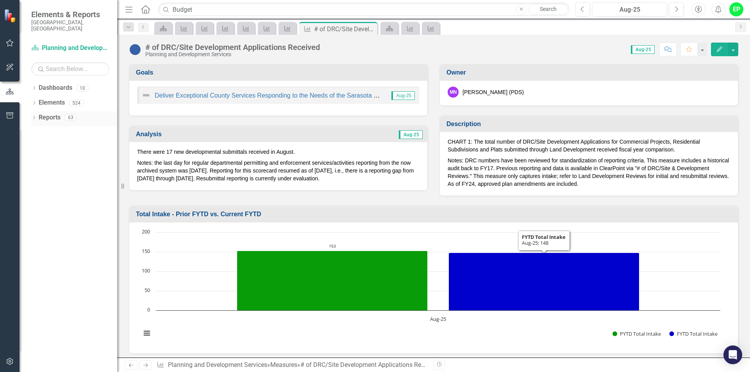
scroll to position [800, 0]
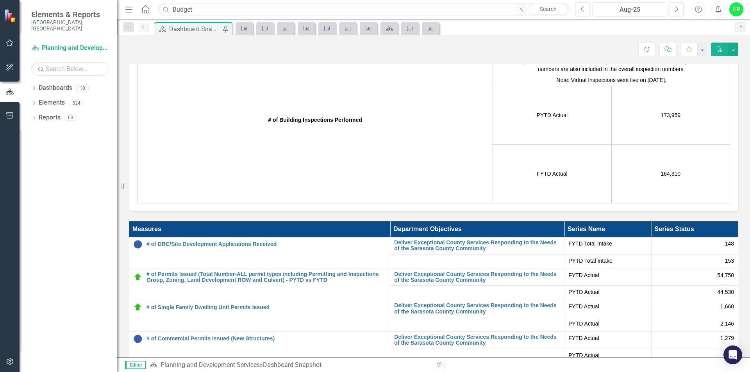
scroll to position [2005, 0]
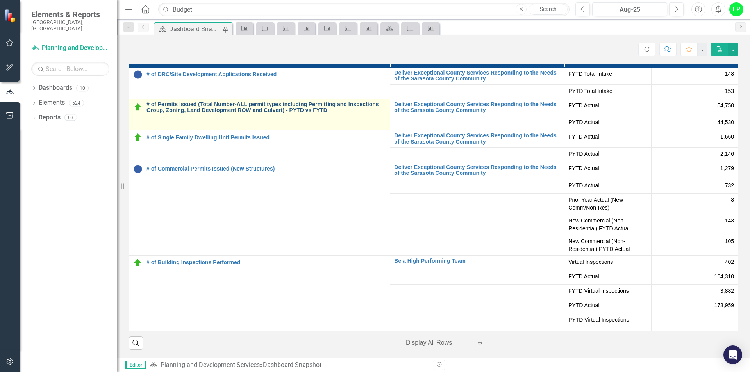
click at [173, 104] on link "# of Permits Issued (Total Number-ALL permit types including Permitting and Ins…" at bounding box center [265, 108] width 239 height 12
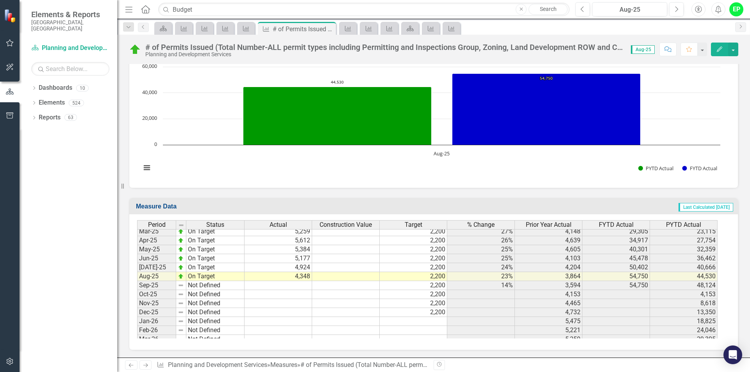
scroll to position [1445, 0]
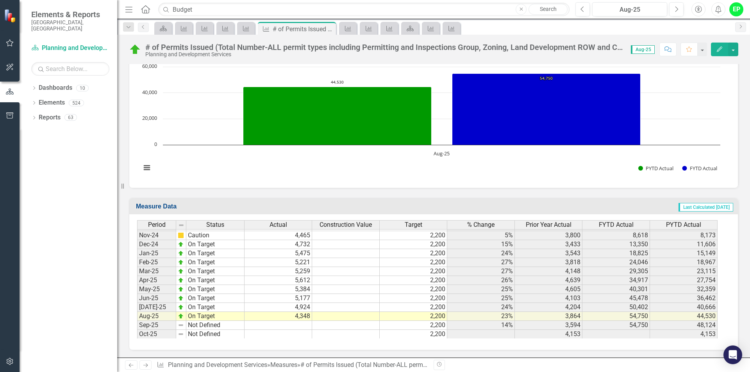
click at [238, 53] on div "Planning and Development Services" at bounding box center [384, 55] width 478 height 6
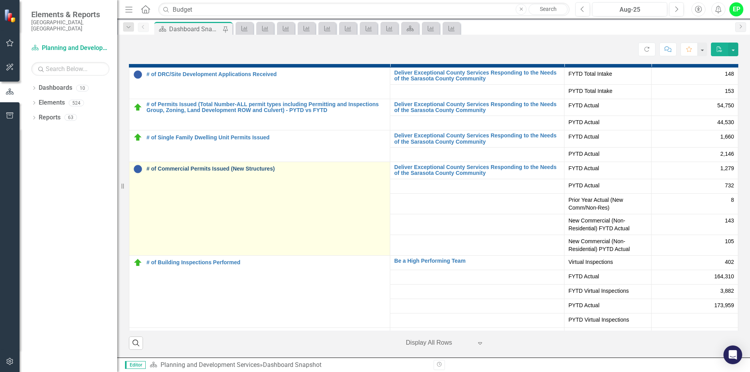
scroll to position [39, 0]
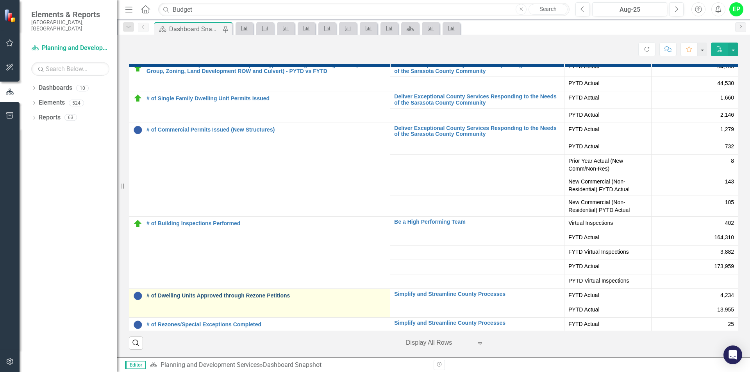
click at [229, 298] on link "# of Dwelling Units Approved through Rezone Petitions" at bounding box center [265, 296] width 239 height 6
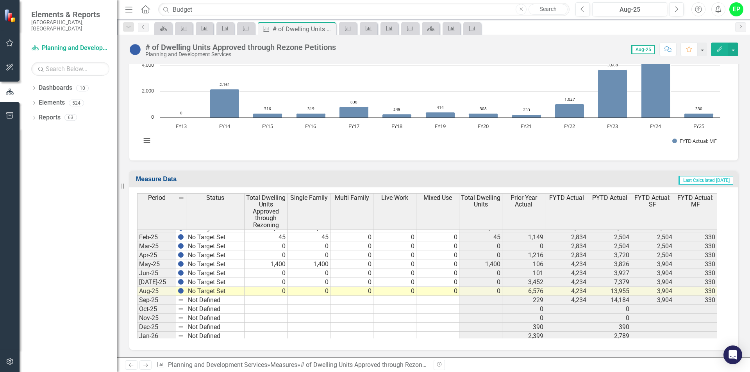
scroll to position [1484, 0]
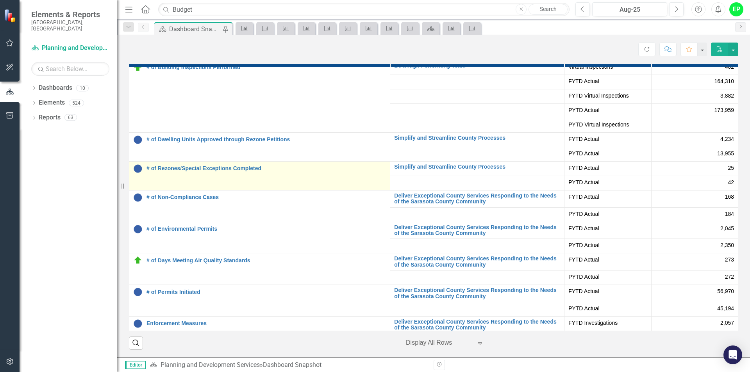
scroll to position [156, 0]
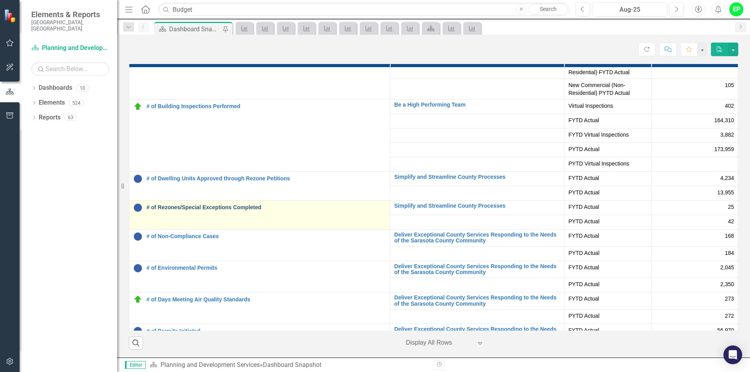
click at [196, 209] on link "# of Rezones/Special Exceptions Completed" at bounding box center [265, 208] width 239 height 6
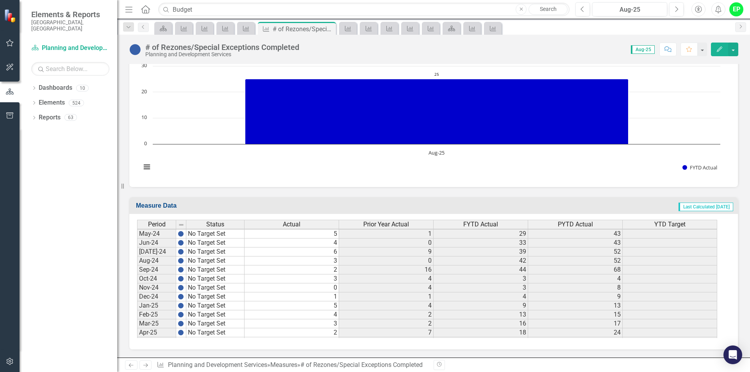
scroll to position [1171, 0]
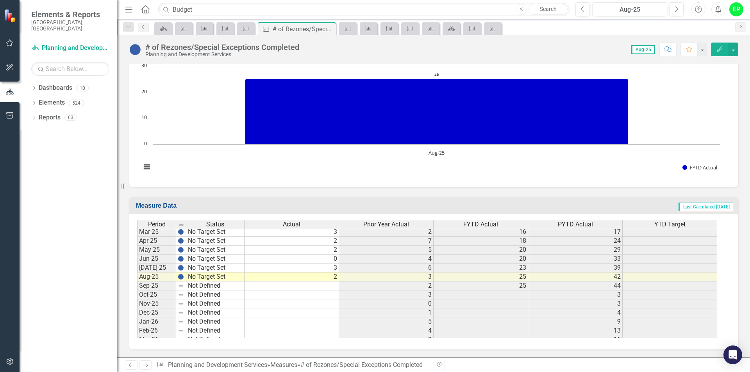
click at [216, 80] on rect "Interactive chart" at bounding box center [430, 120] width 587 height 117
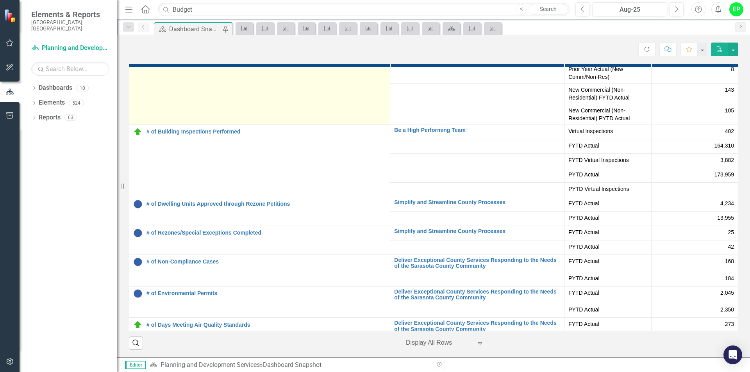
scroll to position [156, 0]
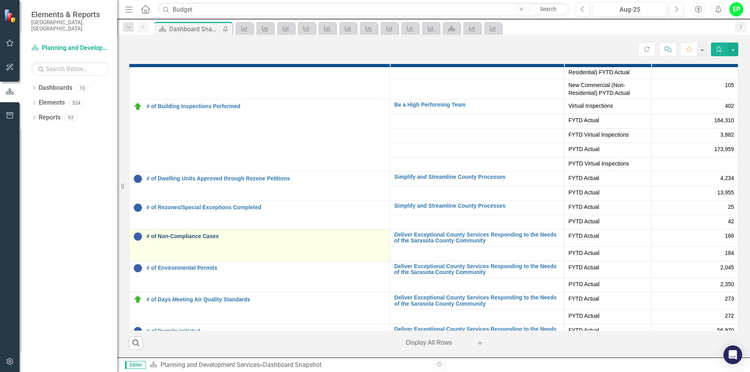
click at [181, 234] on link "# of Non-Compliance Cases" at bounding box center [265, 237] width 239 height 6
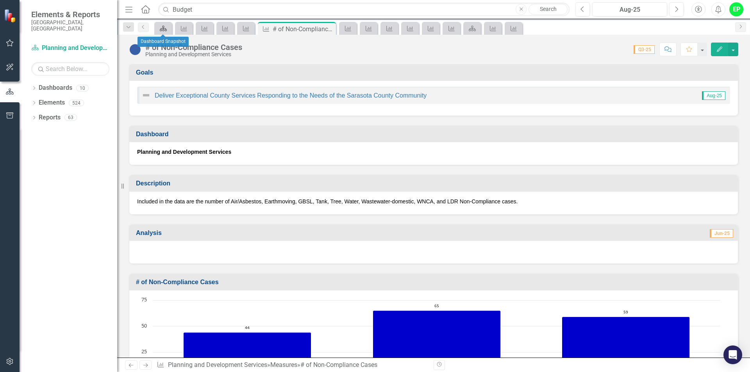
click at [164, 28] on icon at bounding box center [163, 28] width 7 height 5
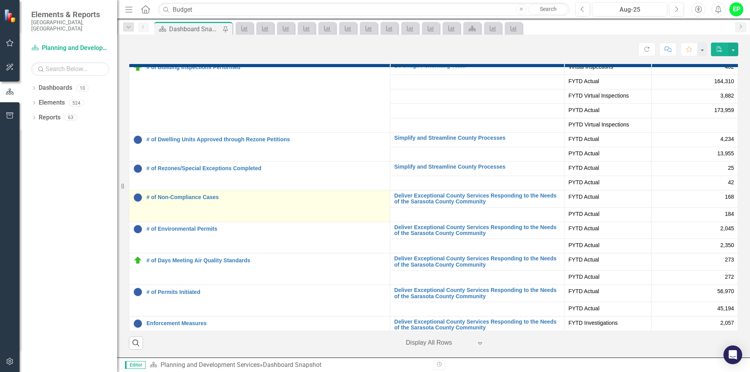
scroll to position [156, 0]
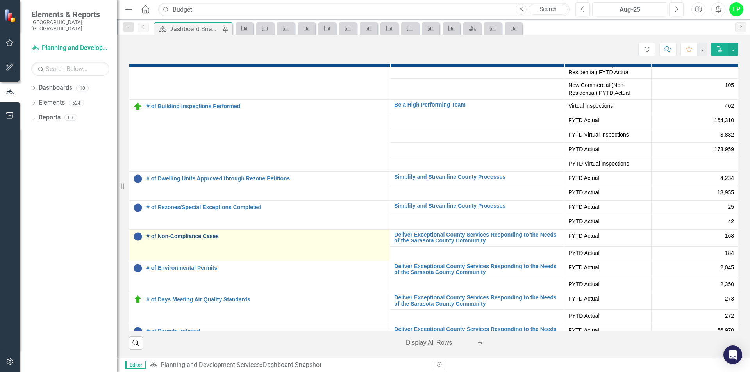
click at [194, 235] on link "# of Non-Compliance Cases" at bounding box center [265, 237] width 239 height 6
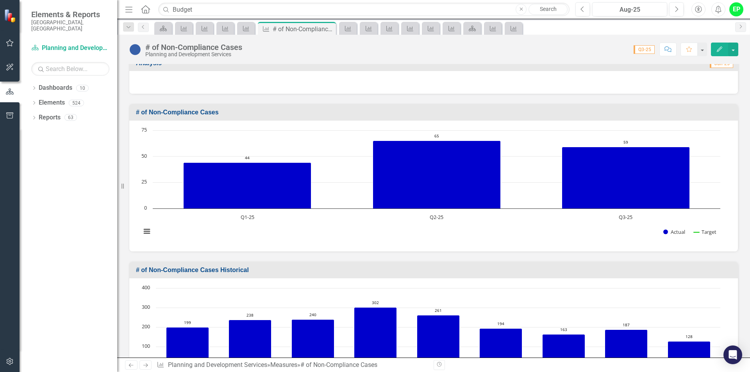
scroll to position [392, 0]
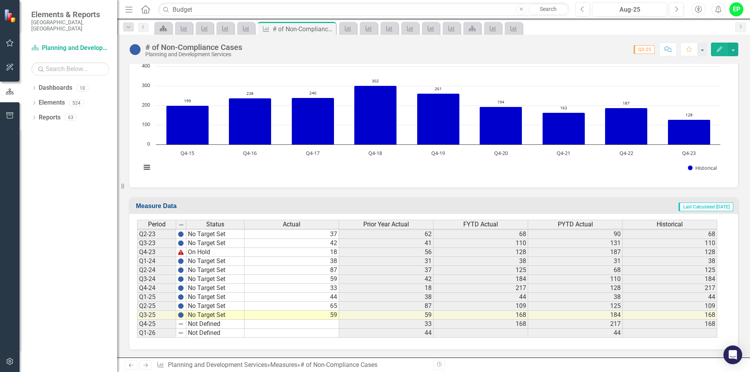
click at [163, 29] on icon at bounding box center [163, 28] width 7 height 5
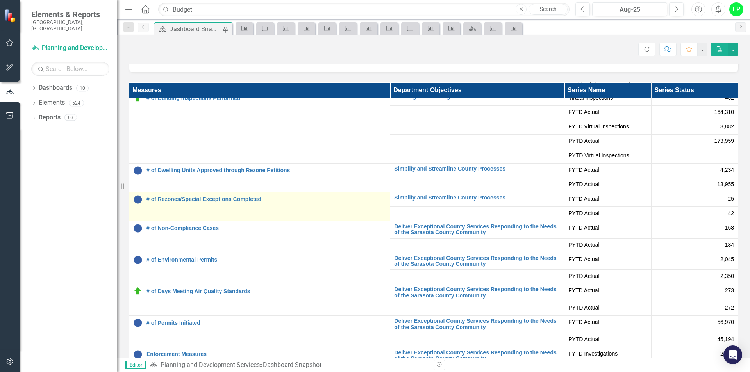
scroll to position [1991, 0]
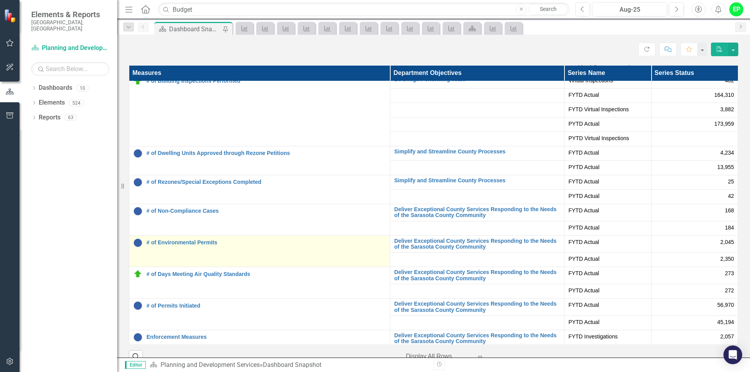
click at [173, 246] on div "# of Environmental Permits" at bounding box center [259, 242] width 253 height 9
click at [173, 242] on link "# of Environmental Permits" at bounding box center [265, 243] width 239 height 6
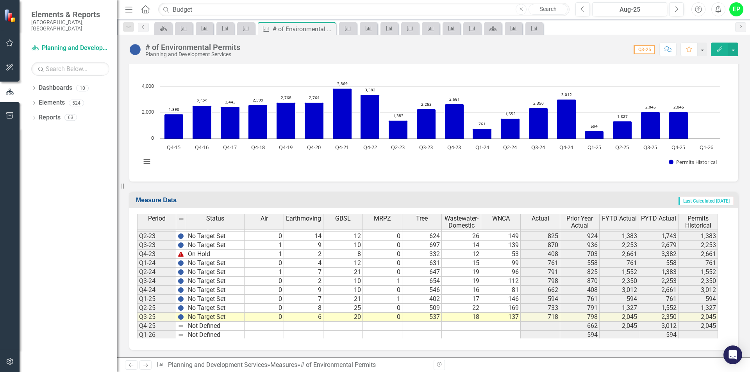
scroll to position [368, 0]
click at [160, 34] on body "Accessibility Screen-Reader Guide, Feedback, and Issue Reporting | New window E…" at bounding box center [375, 186] width 750 height 372
click at [161, 30] on icon "Dashboard" at bounding box center [163, 28] width 8 height 6
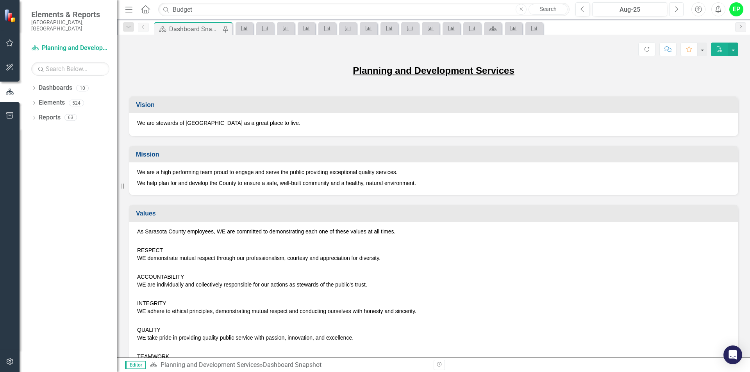
click at [681, 12] on button "Next" at bounding box center [676, 9] width 14 height 14
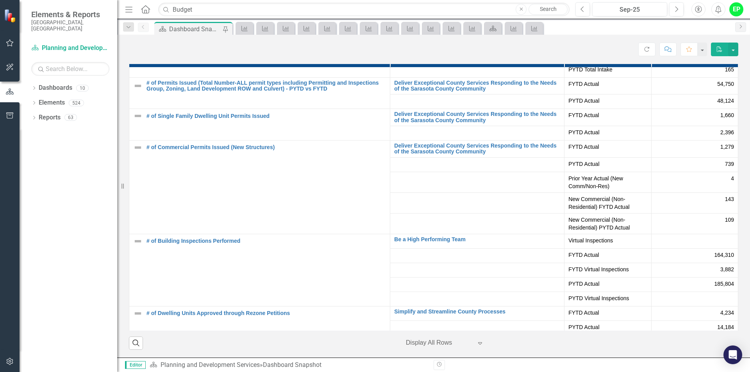
scroll to position [39, 0]
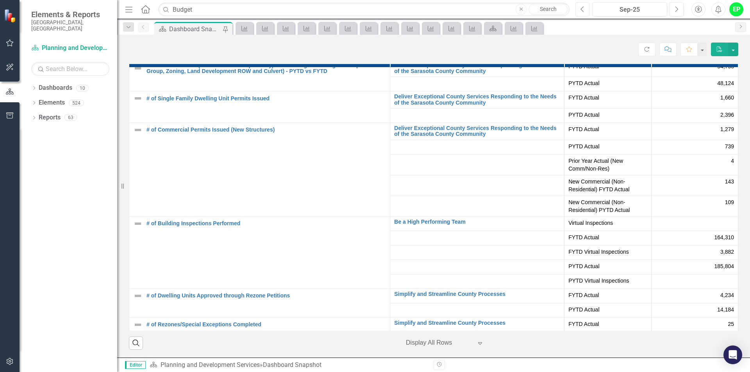
click at [583, 10] on icon "Previous" at bounding box center [582, 9] width 4 height 7
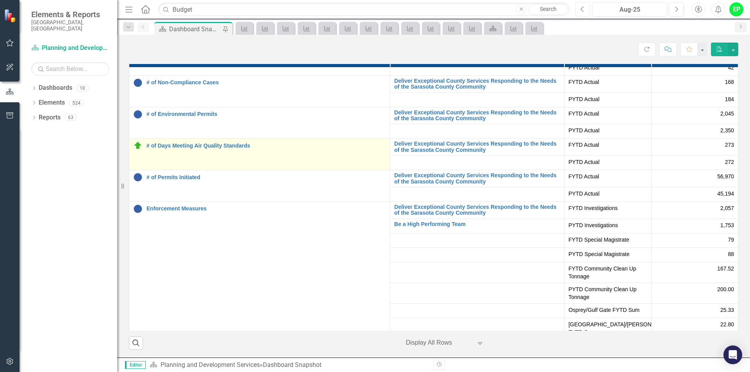
scroll to position [271, 0]
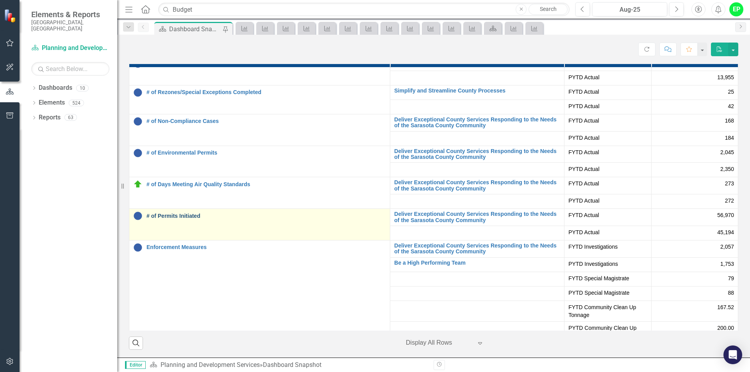
click at [171, 214] on link "# of Permits Initiated" at bounding box center [265, 216] width 239 height 6
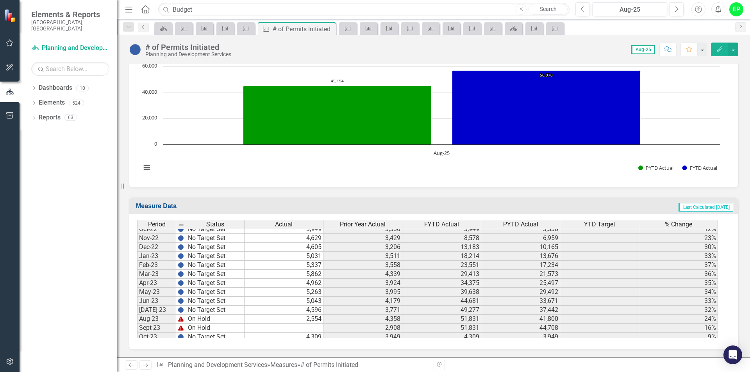
scroll to position [1191, 0]
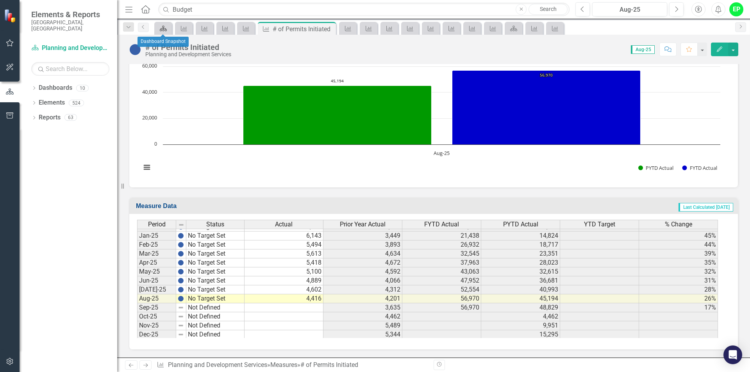
click at [161, 26] on icon "Dashboard" at bounding box center [163, 28] width 8 height 6
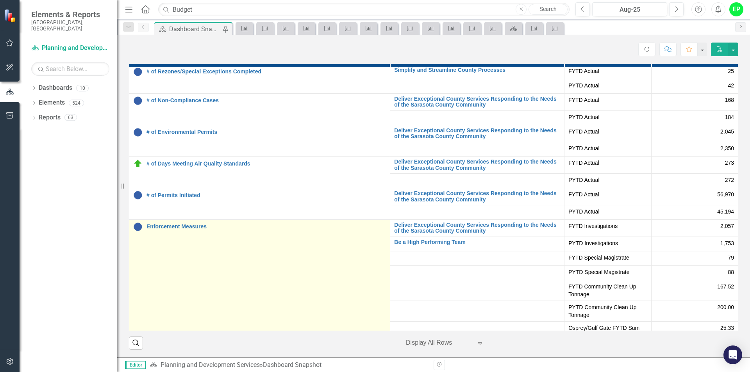
scroll to position [312, 0]
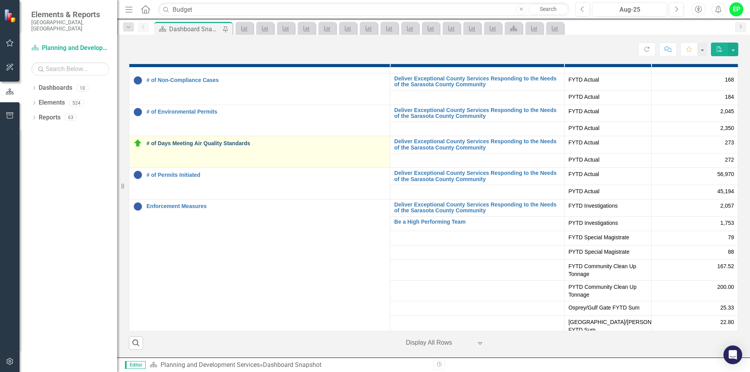
click at [207, 146] on link "# of Days Meeting Air Quality Standards" at bounding box center [265, 144] width 239 height 6
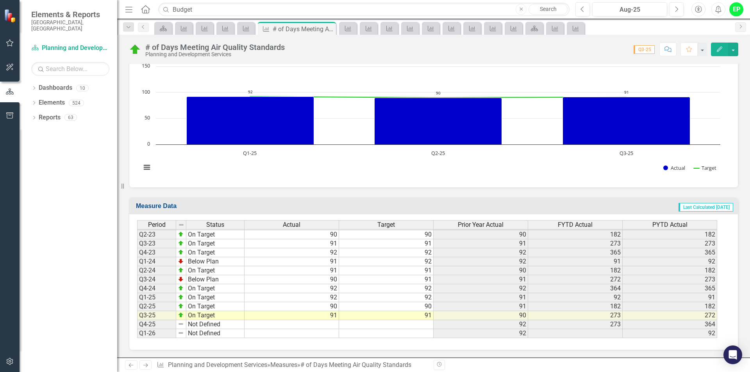
scroll to position [234, 0]
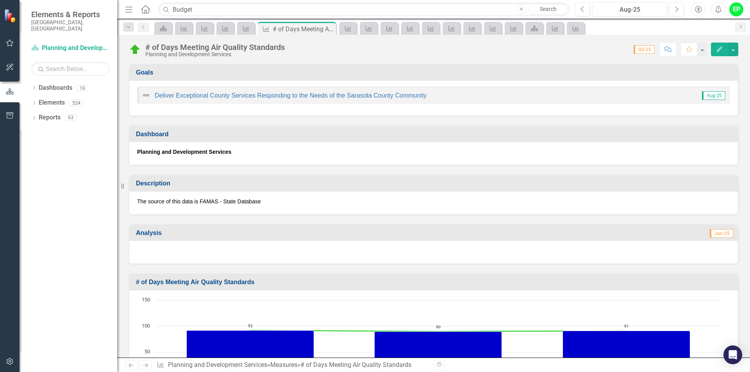
scroll to position [368, 0]
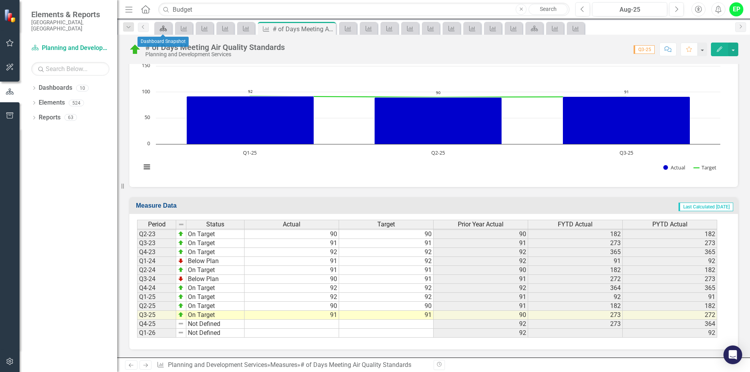
click at [164, 29] on icon "Dashboard" at bounding box center [163, 28] width 8 height 6
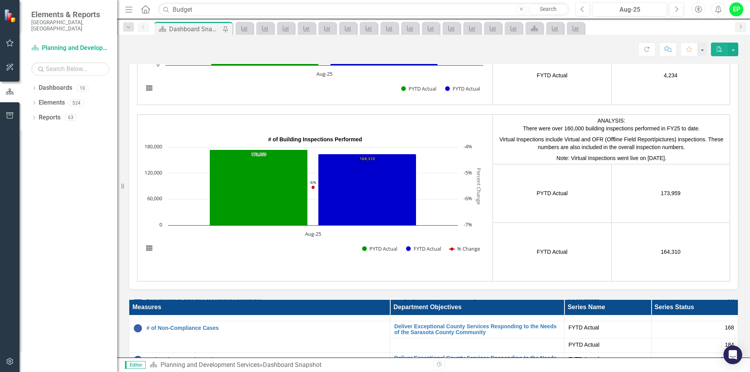
scroll to position [2005, 0]
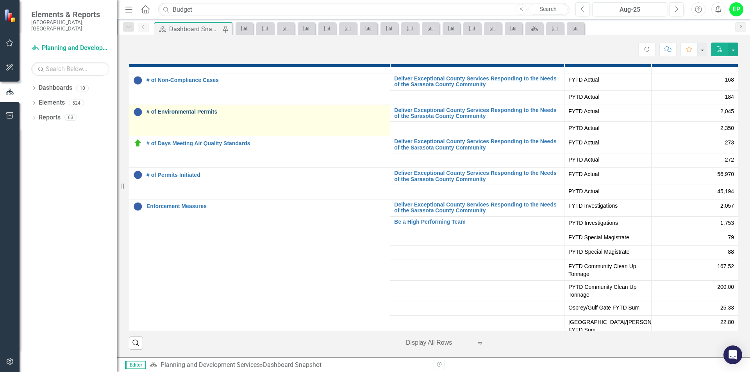
click at [169, 112] on link "# of Environmental Permits" at bounding box center [265, 112] width 239 height 6
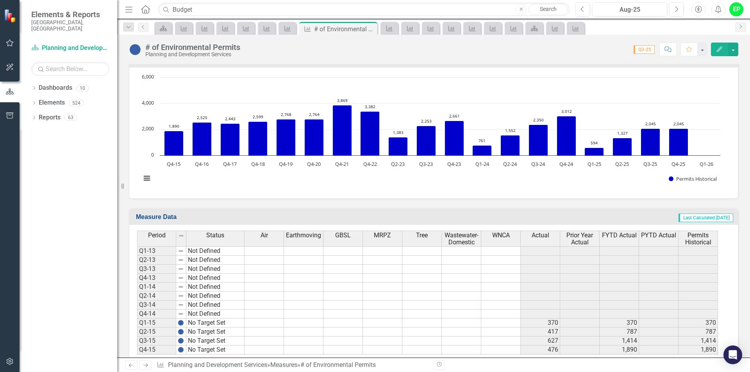
scroll to position [499, 0]
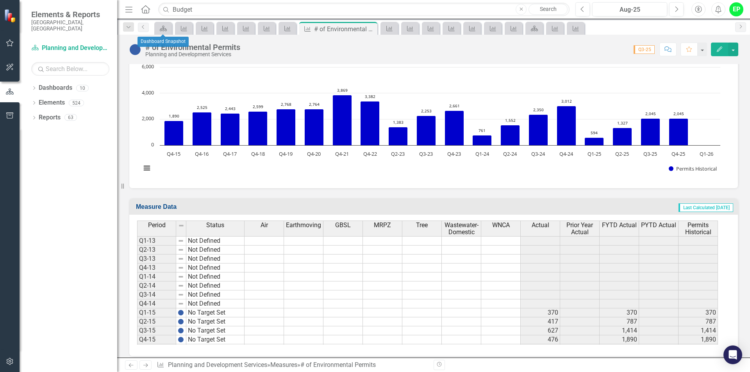
click at [161, 33] on div "Dashboard" at bounding box center [163, 28] width 18 height 13
click at [164, 26] on icon "Dashboard" at bounding box center [163, 28] width 8 height 6
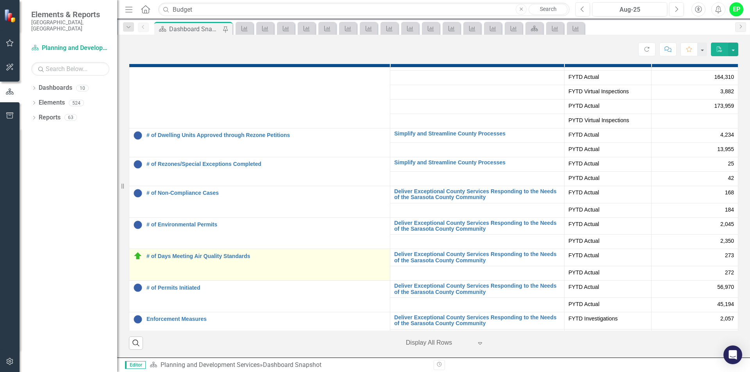
scroll to position [195, 0]
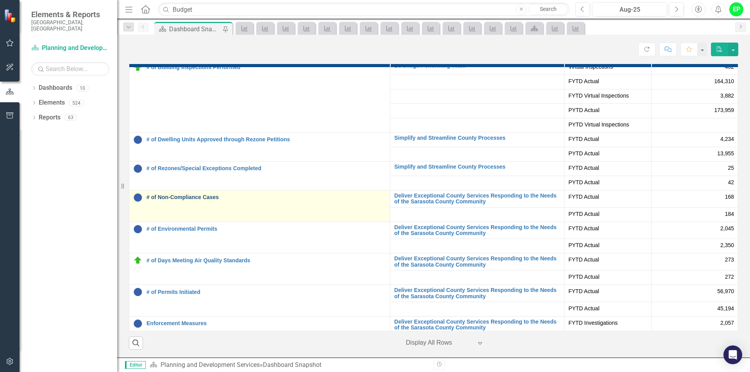
click at [171, 195] on link "# of Non-Compliance Cases" at bounding box center [265, 197] width 239 height 6
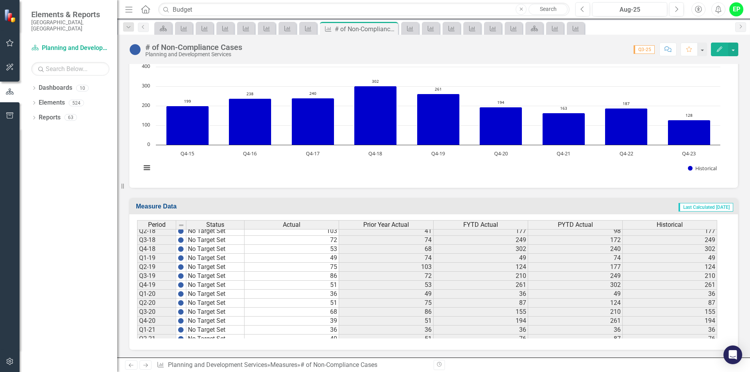
scroll to position [273, 0]
click at [214, 6] on input "Budget" at bounding box center [363, 10] width 411 height 14
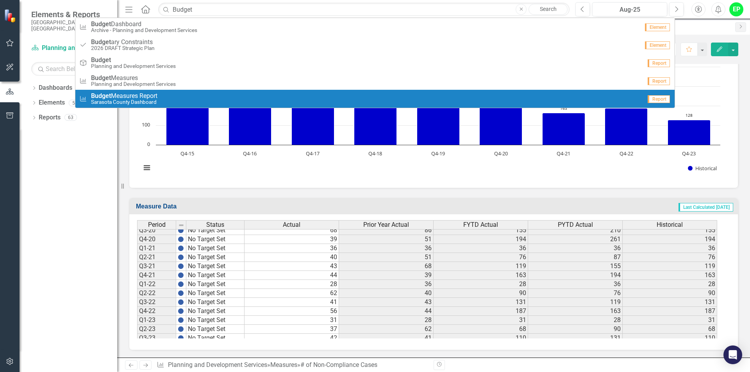
click at [129, 98] on span "Budget Measures Report" at bounding box center [124, 96] width 66 height 7
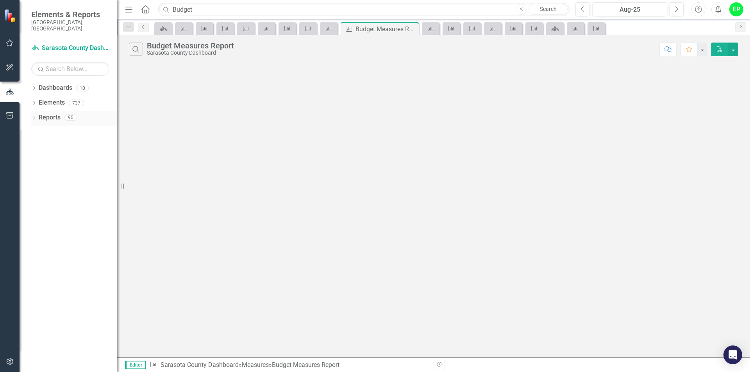
click at [35, 116] on icon "Dropdown" at bounding box center [33, 118] width 5 height 4
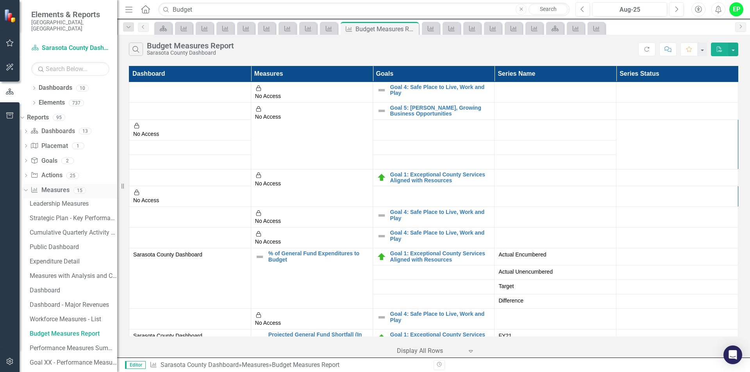
click at [27, 187] on icon "Dropdown" at bounding box center [25, 189] width 4 height 5
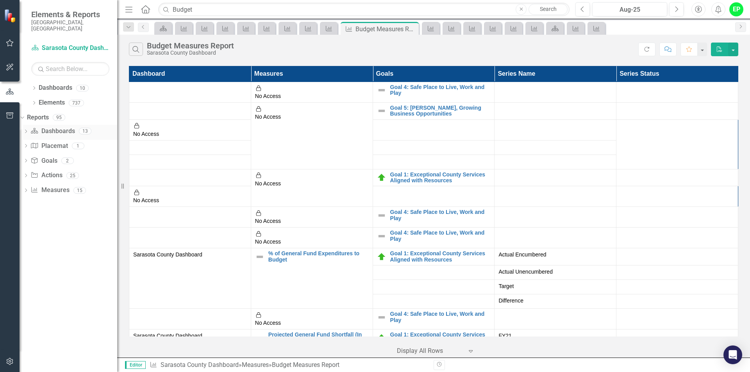
click at [29, 130] on icon "Dropdown" at bounding box center [25, 132] width 5 height 4
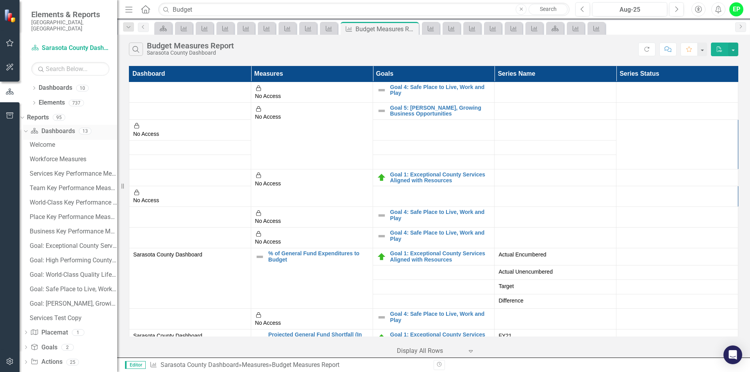
click at [28, 128] on div "Dropdown" at bounding box center [24, 130] width 7 height 5
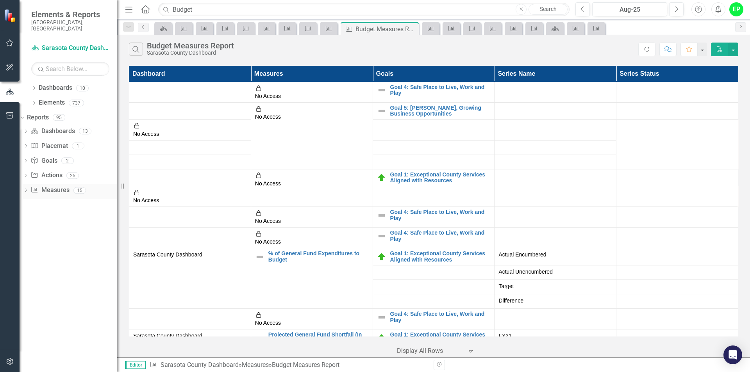
click at [42, 184] on div "Dropdown Measure Measures 15" at bounding box center [70, 191] width 94 height 15
click at [29, 189] on icon "Dropdown" at bounding box center [25, 191] width 5 height 4
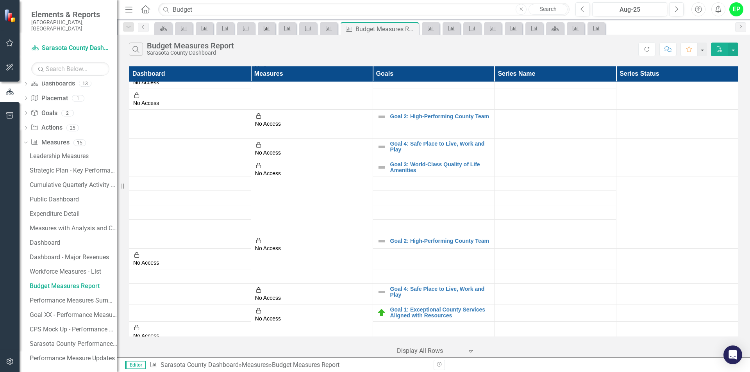
scroll to position [234, 0]
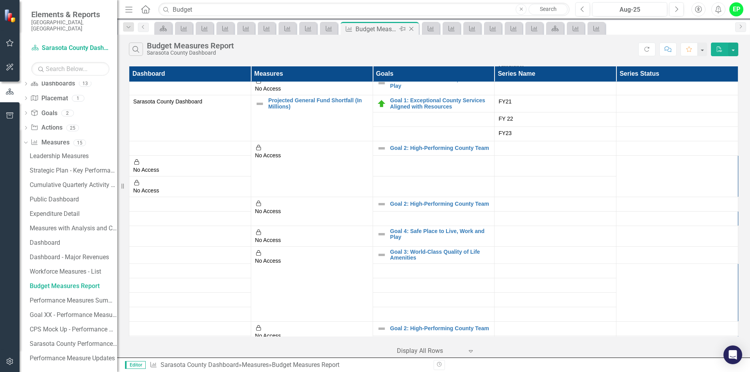
click at [411, 28] on icon "Close" at bounding box center [411, 29] width 8 height 6
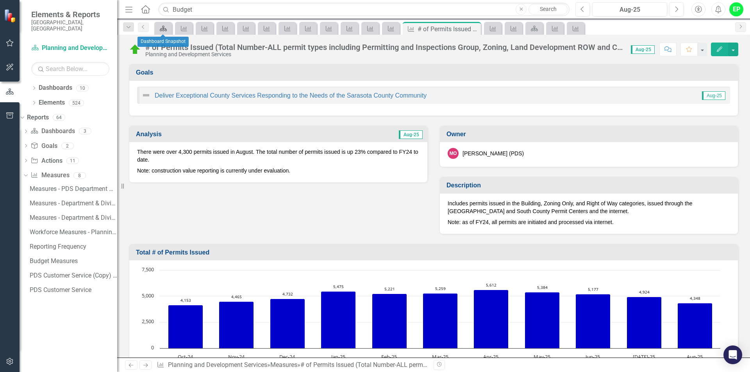
click at [163, 30] on icon "Dashboard" at bounding box center [163, 28] width 8 height 6
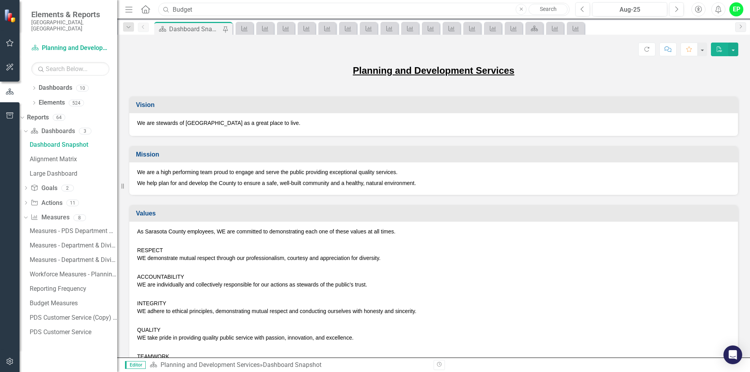
click at [198, 10] on input "Budget" at bounding box center [363, 10] width 411 height 14
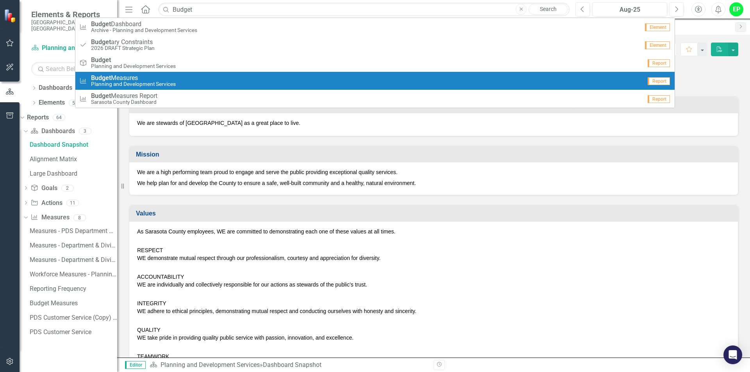
click at [160, 84] on small "Planning and Development Services" at bounding box center [133, 84] width 85 height 6
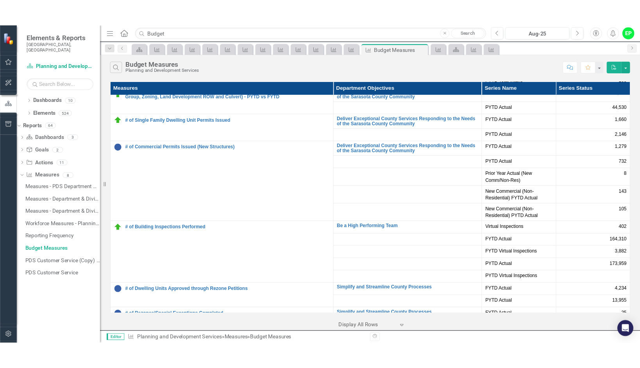
scroll to position [42, 0]
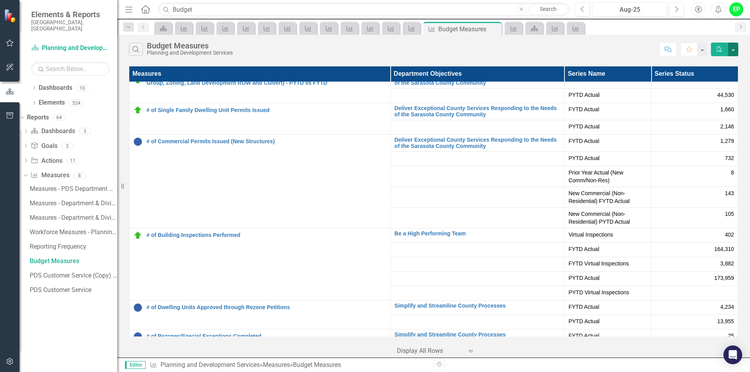
click at [737, 50] on button "button" at bounding box center [733, 50] width 10 height 14
click at [715, 65] on link "PDF Export to PDF" at bounding box center [707, 64] width 62 height 14
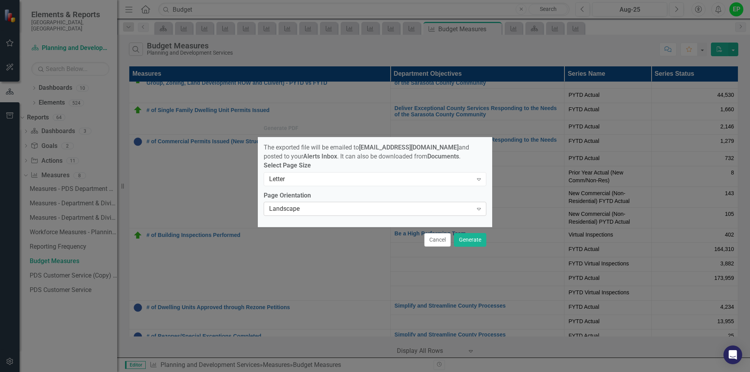
click at [397, 212] on div "Landscape" at bounding box center [370, 209] width 203 height 9
click at [290, 210] on div "Landscape" at bounding box center [370, 209] width 203 height 9
click at [182, 191] on div "Generate PDF The exported file will be emailed to [EMAIL_ADDRESS][DOMAIN_NAME] …" at bounding box center [375, 186] width 750 height 372
click at [355, 211] on div "Landscape" at bounding box center [370, 209] width 203 height 9
click at [433, 245] on button "Cancel" at bounding box center [437, 240] width 27 height 14
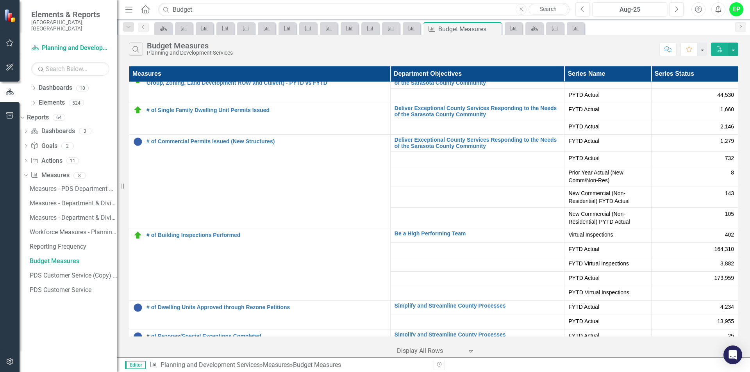
click at [338, 367] on div "Budget Measures" at bounding box center [317, 364] width 48 height 7
